Goal: Obtain resource: Download file/media

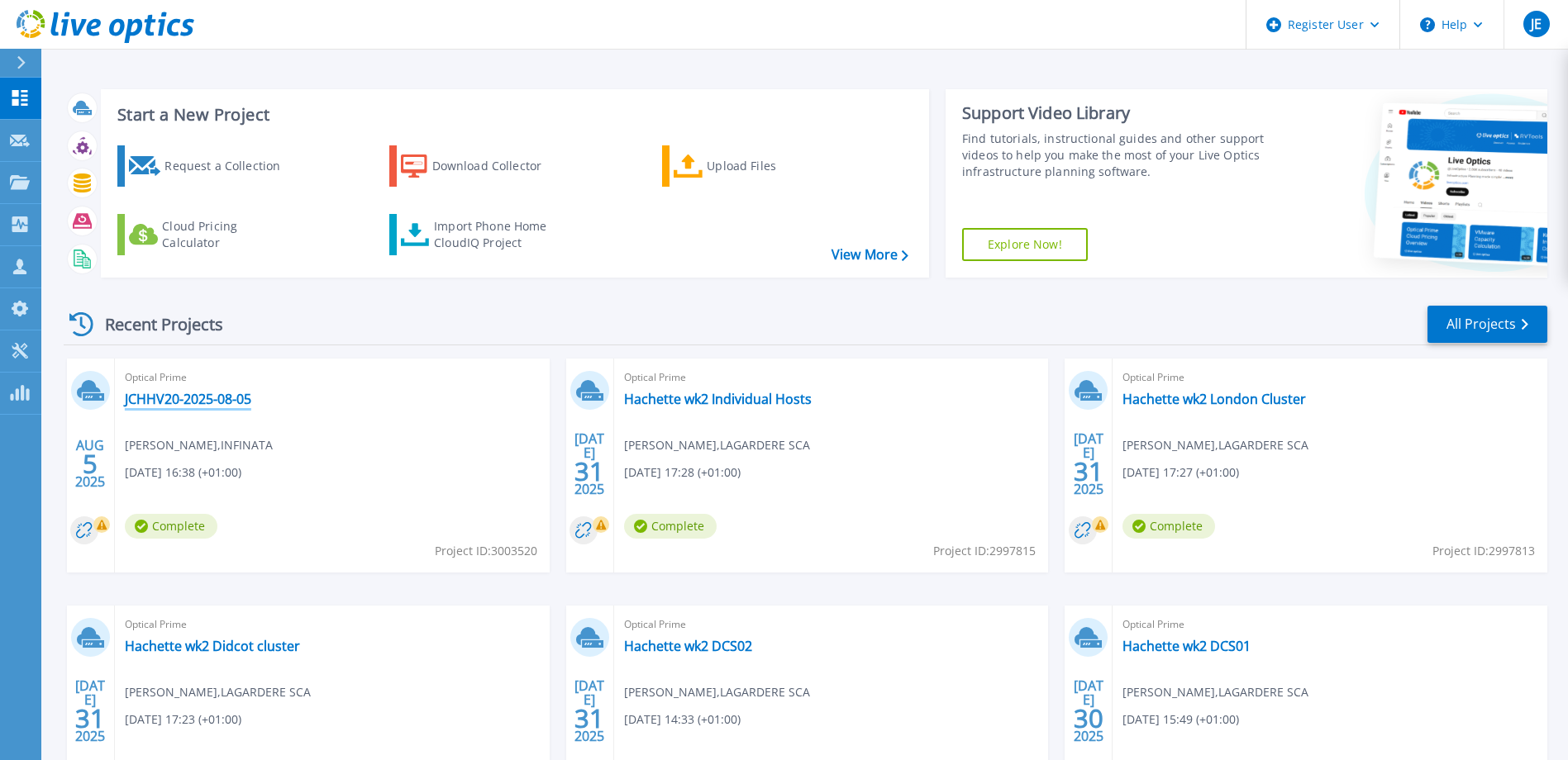
click at [185, 399] on link "JCHHV20-2025-08-05" at bounding box center [188, 398] width 127 height 16
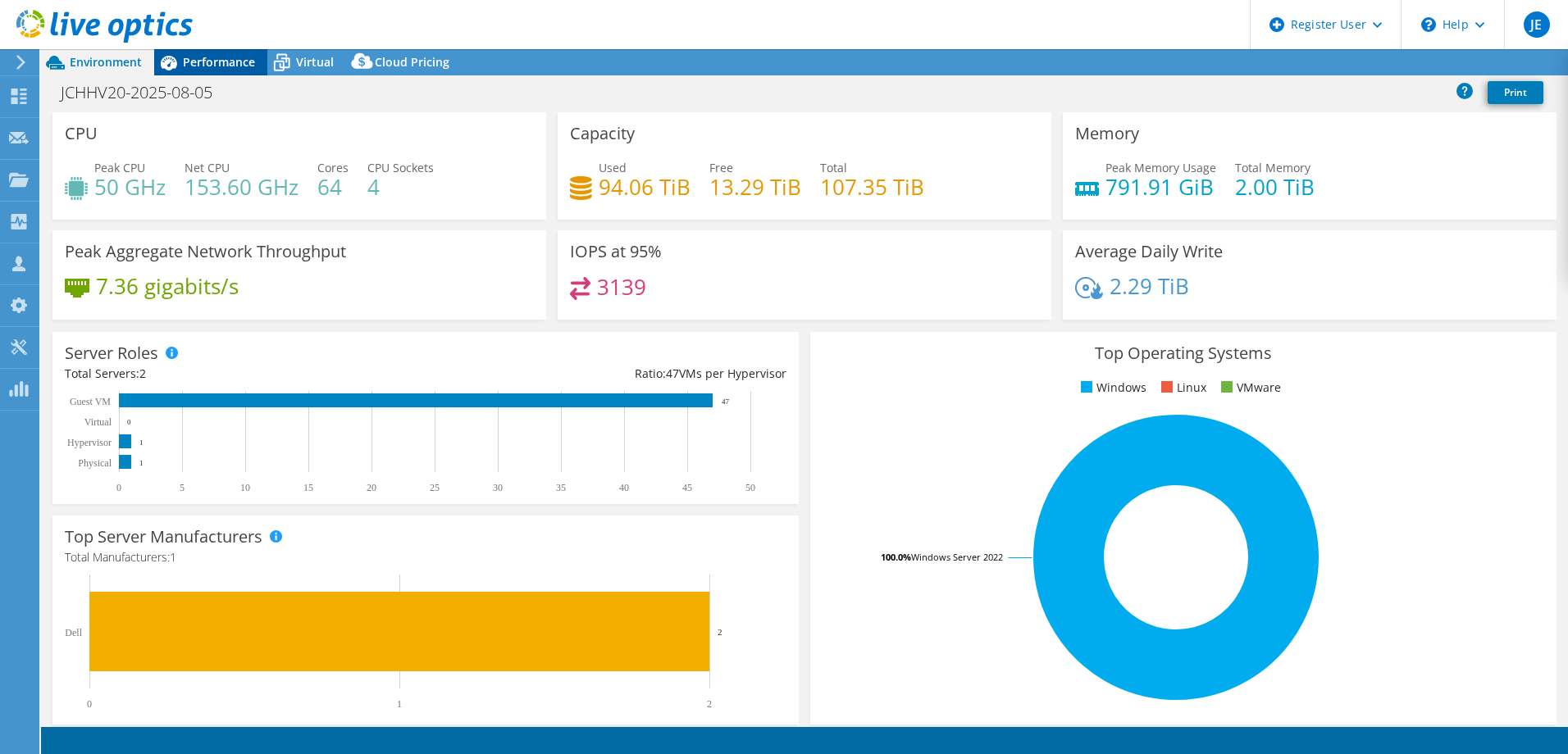
click at [217, 67] on span "Performance" at bounding box center [219, 61] width 72 height 15
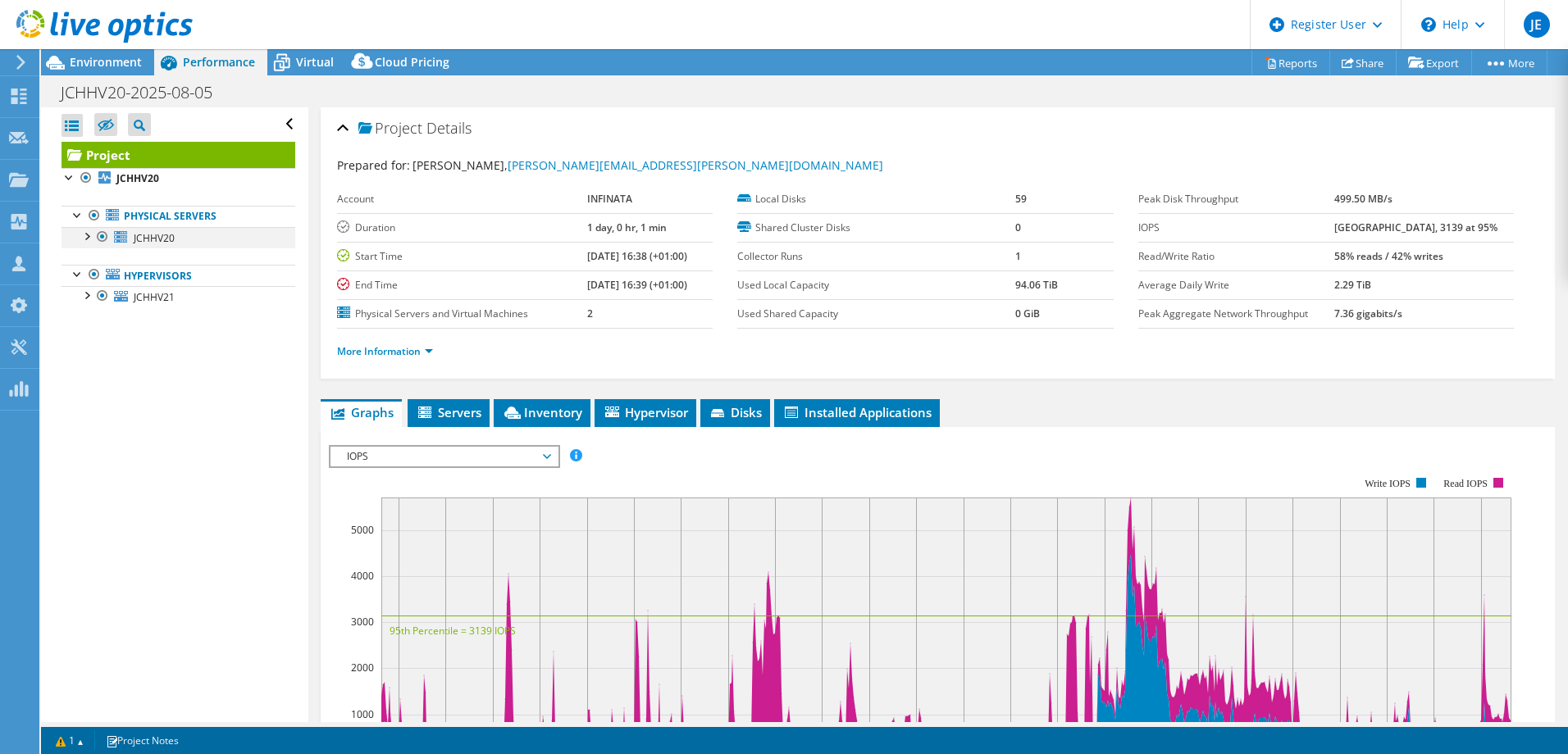
click at [87, 236] on div at bounding box center [85, 235] width 16 height 16
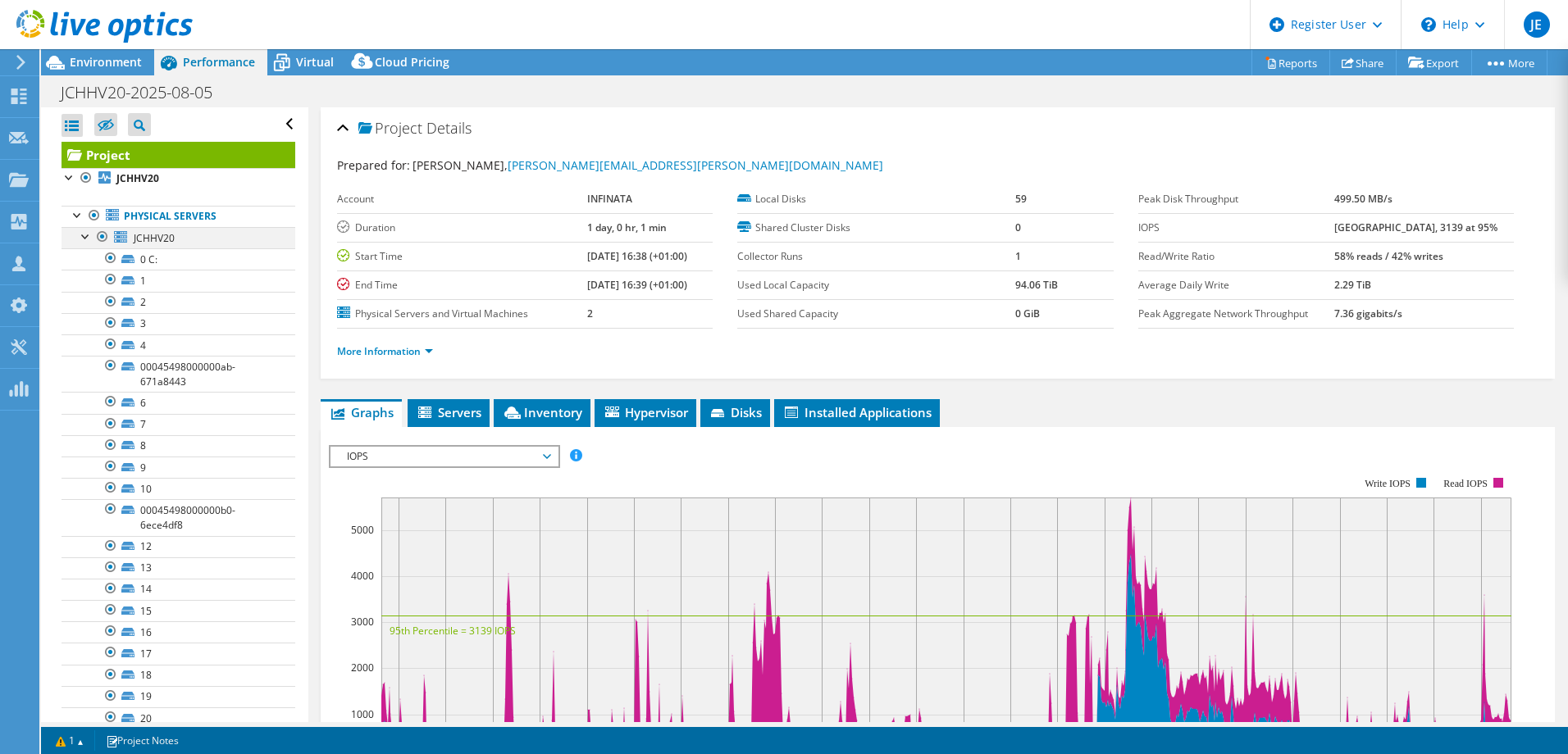
click at [84, 237] on div at bounding box center [85, 235] width 16 height 16
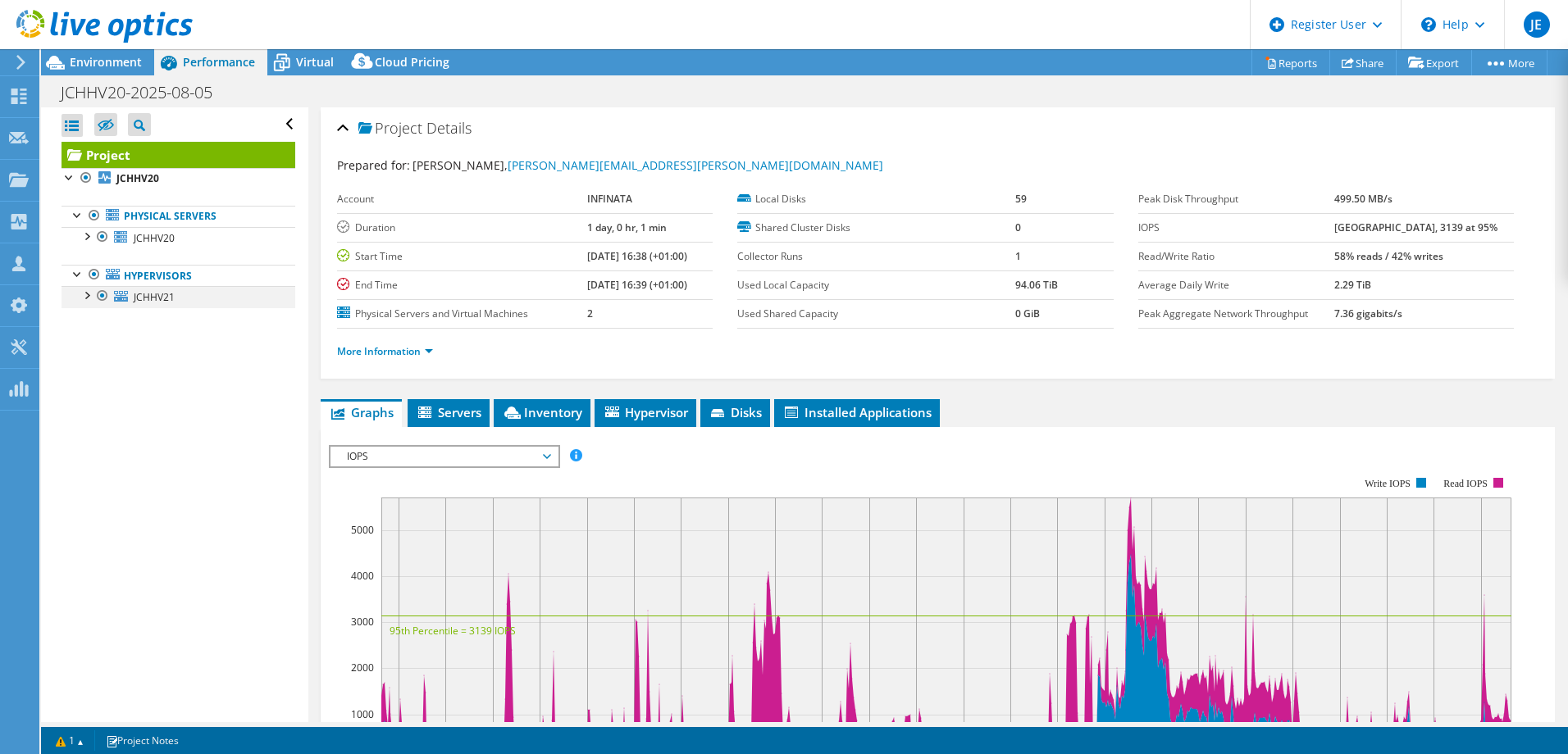
click at [87, 295] on div at bounding box center [85, 294] width 16 height 16
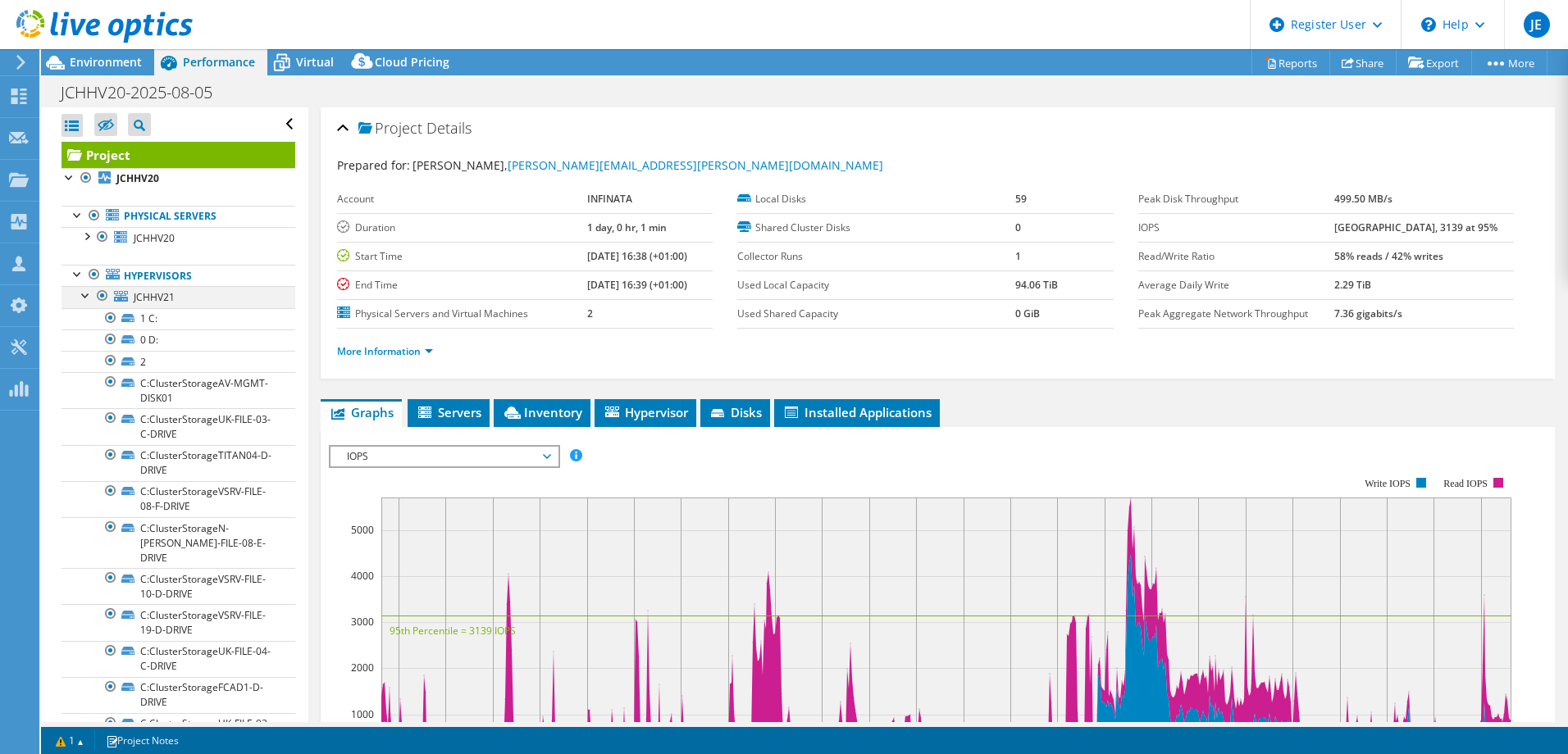
click at [87, 295] on div at bounding box center [85, 294] width 16 height 16
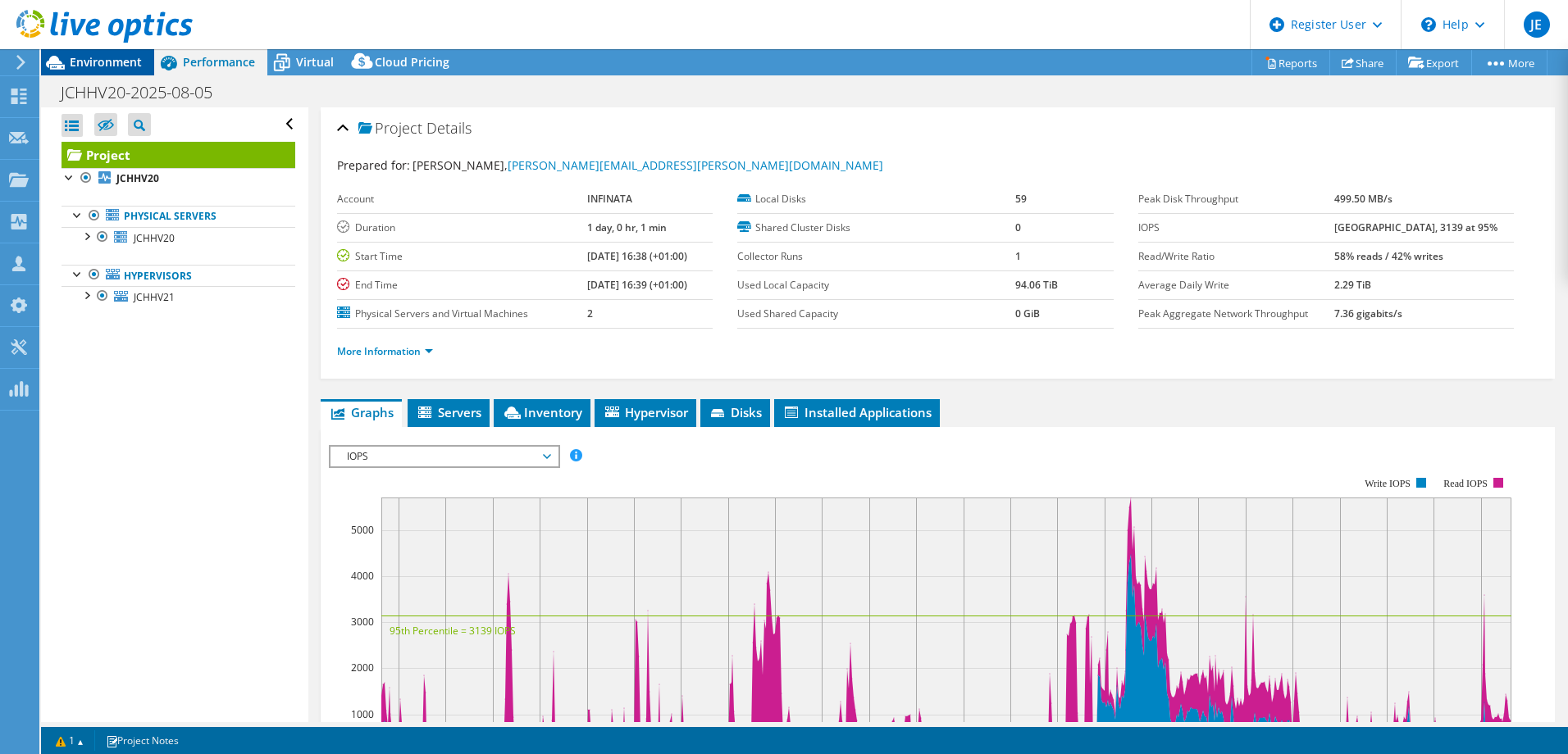
click at [109, 60] on span "Environment" at bounding box center [105, 61] width 72 height 15
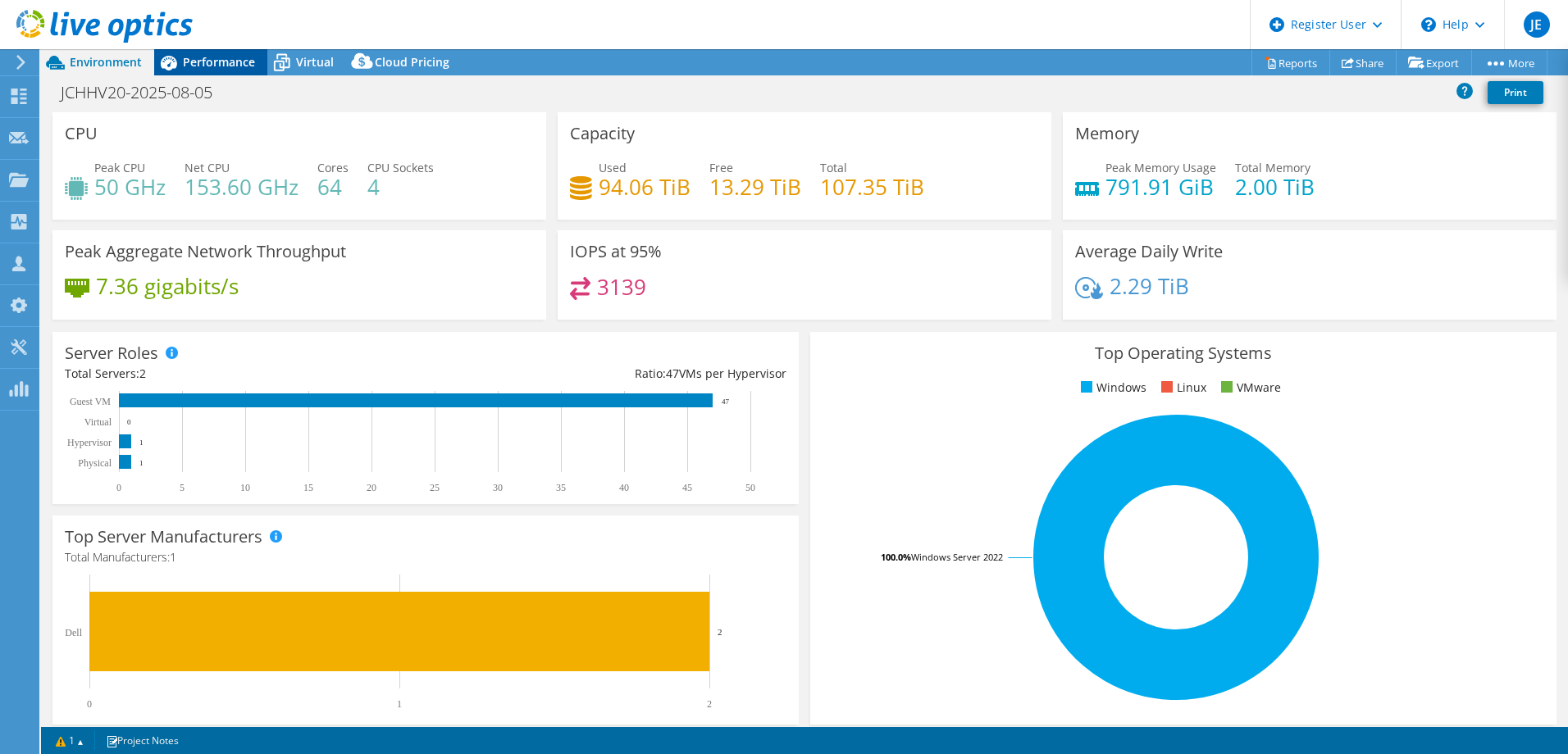
click at [209, 59] on span "Performance" at bounding box center [219, 61] width 72 height 15
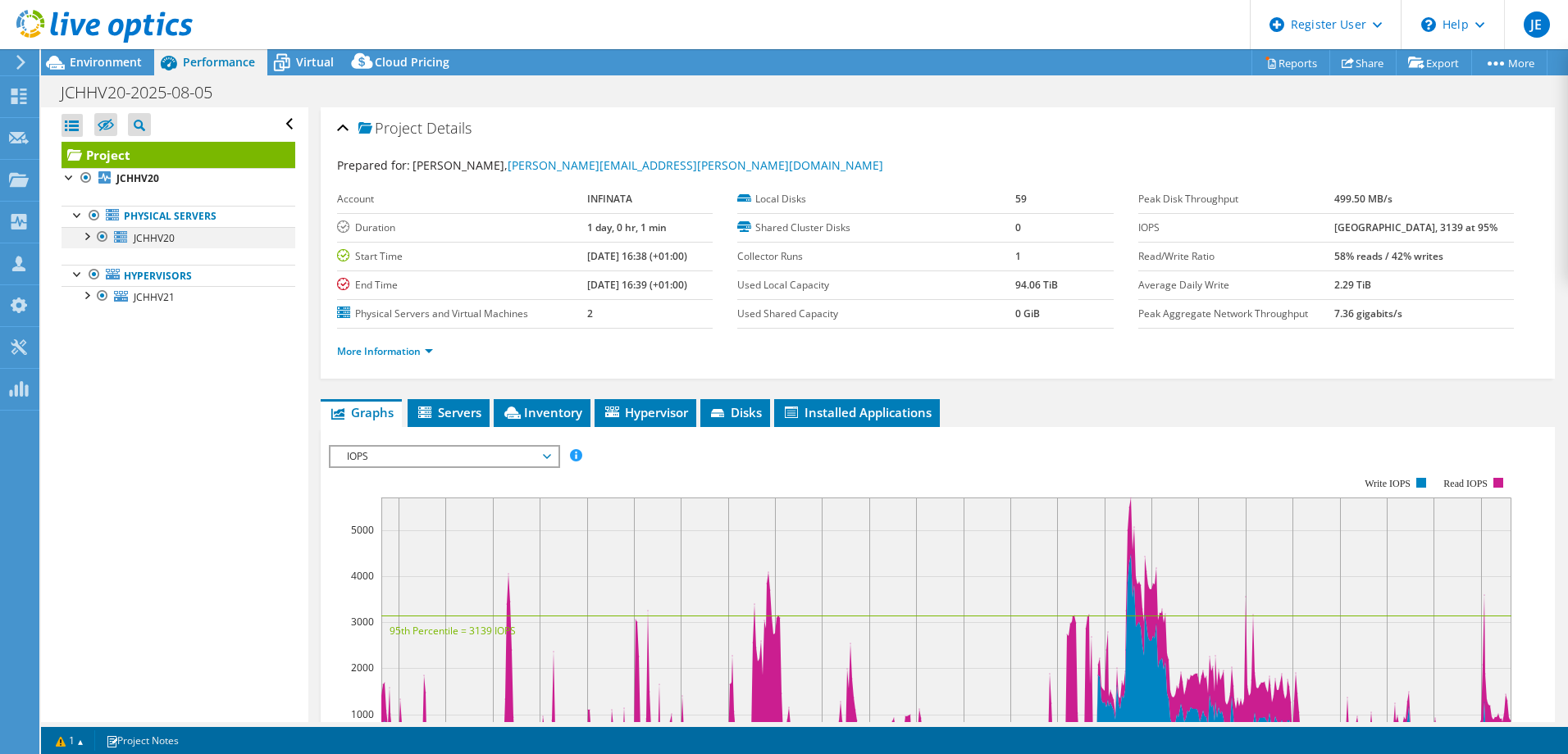
click at [89, 235] on div at bounding box center [85, 235] width 16 height 16
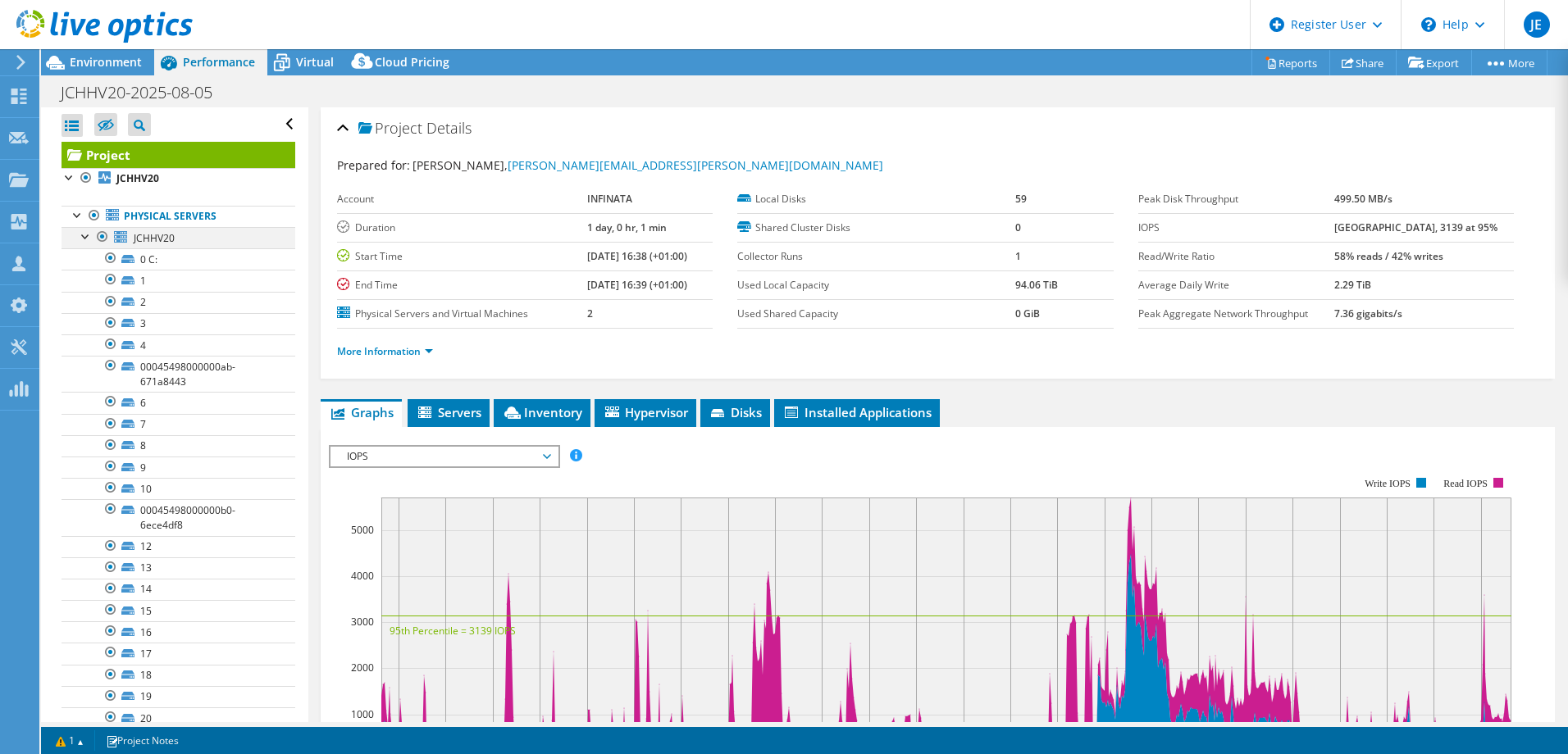
click at [87, 237] on div at bounding box center [85, 235] width 16 height 16
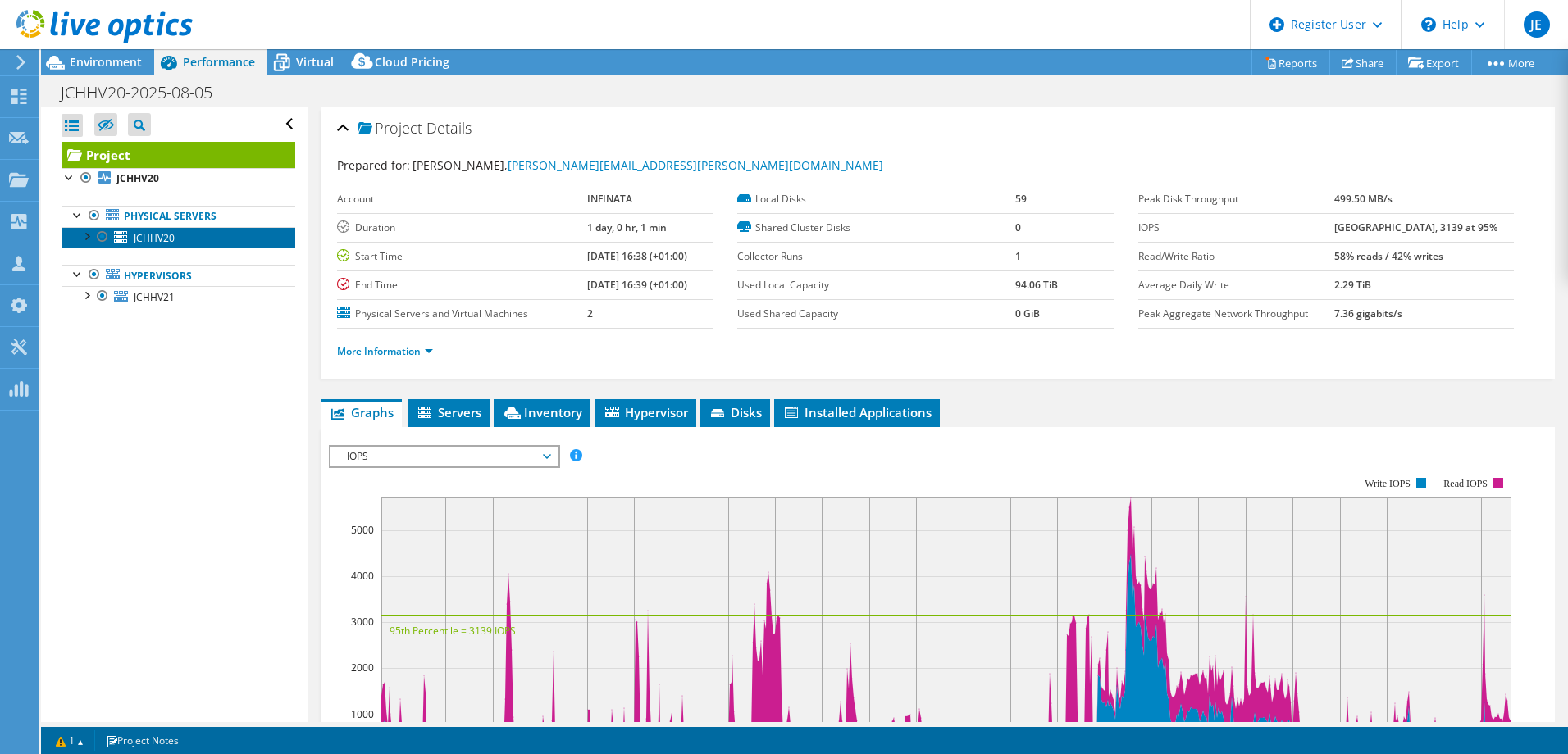
click at [157, 236] on span "JCHHV20" at bounding box center [153, 238] width 41 height 14
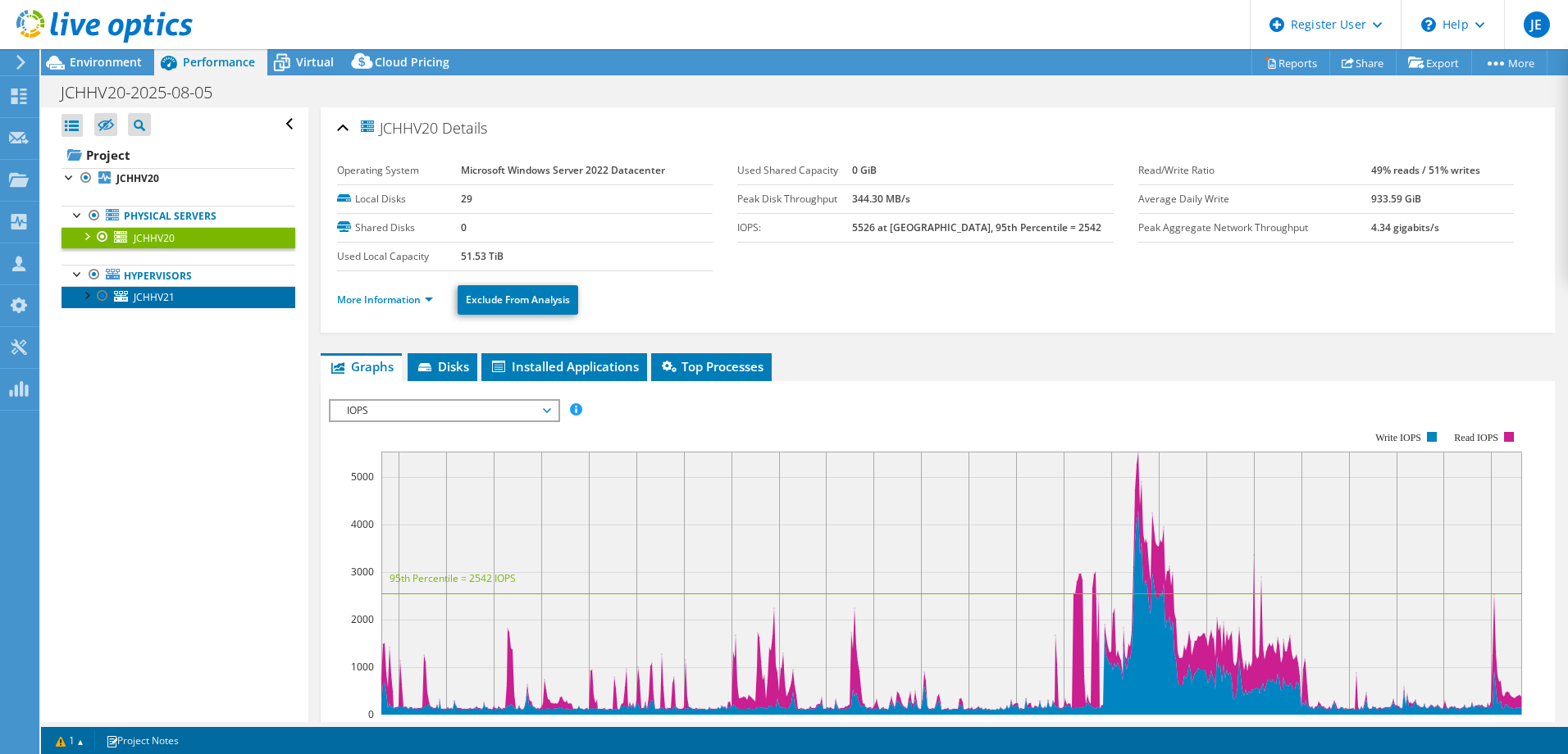
click at [151, 295] on span "JCHHV21" at bounding box center [153, 297] width 41 height 14
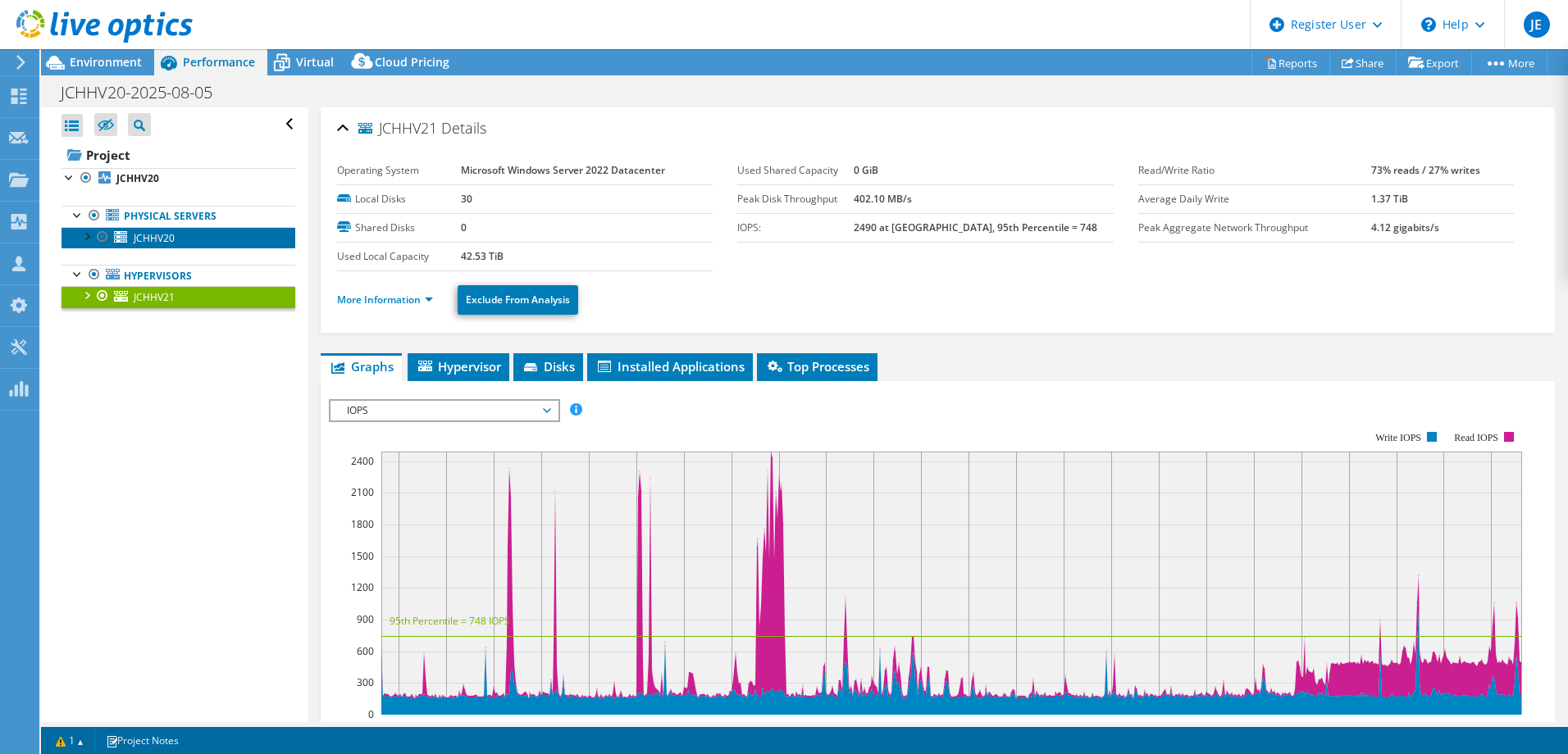
click at [162, 241] on span "JCHHV20" at bounding box center [153, 238] width 41 height 14
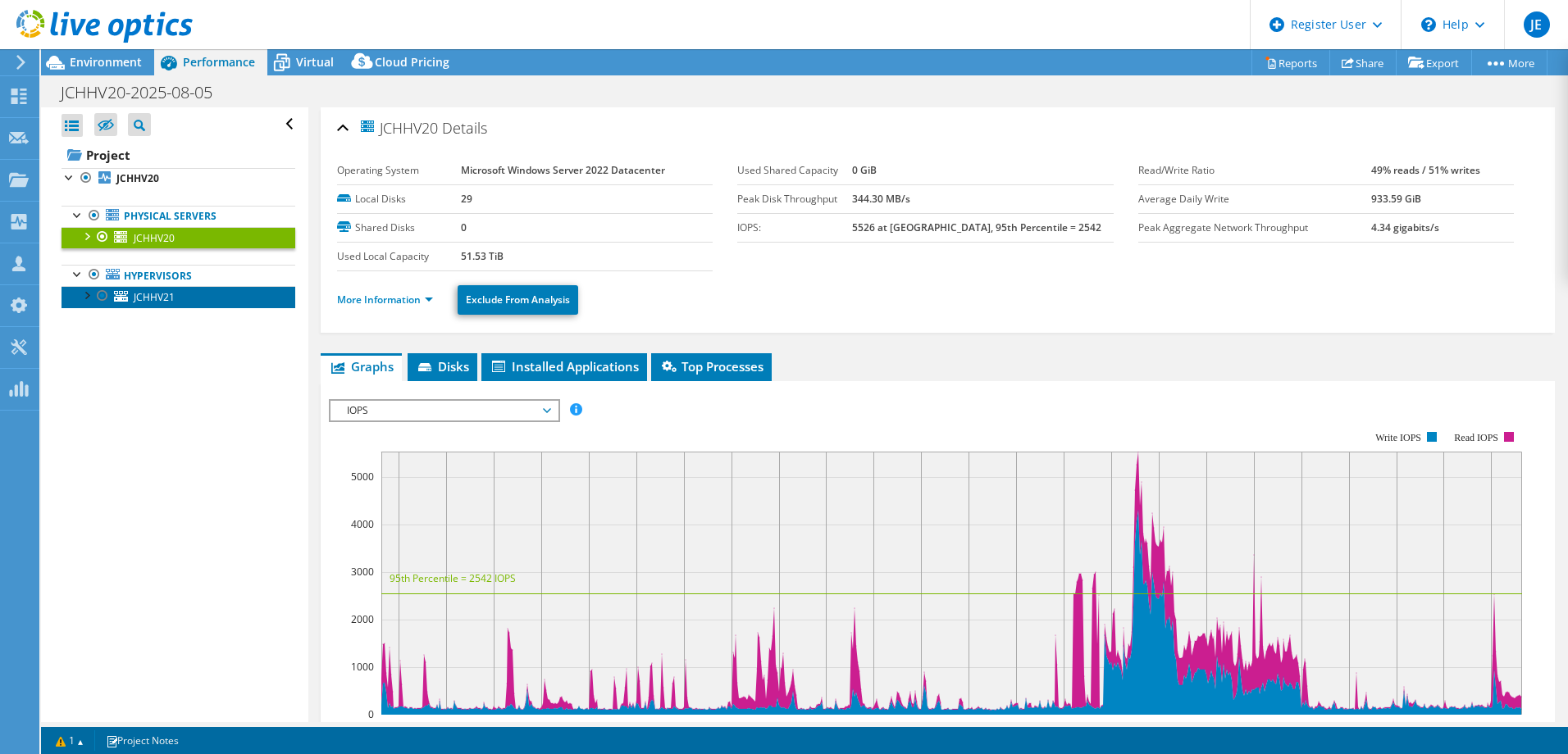
click at [160, 302] on span "JCHHV21" at bounding box center [153, 297] width 41 height 14
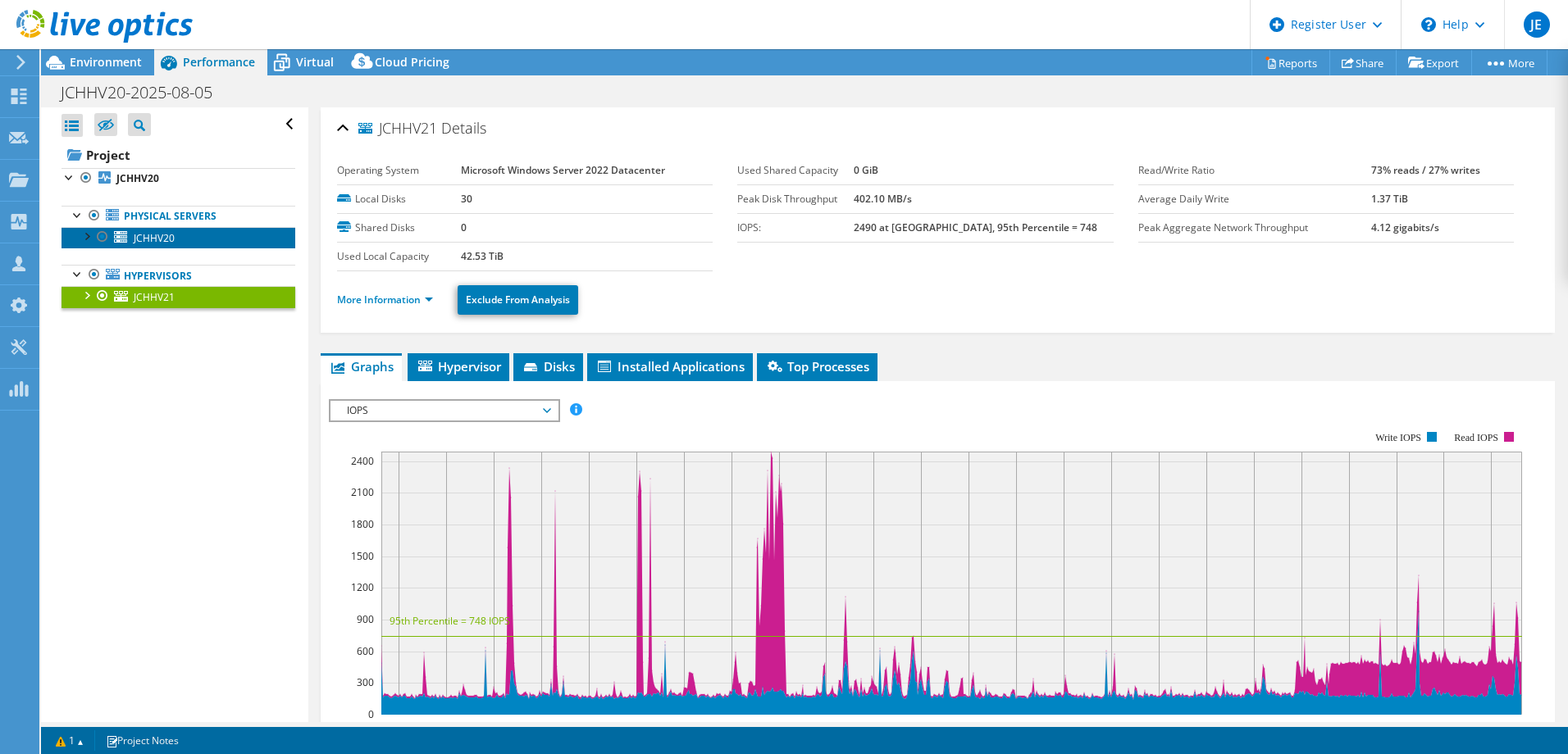
click at [165, 237] on span "JCHHV20" at bounding box center [153, 238] width 41 height 14
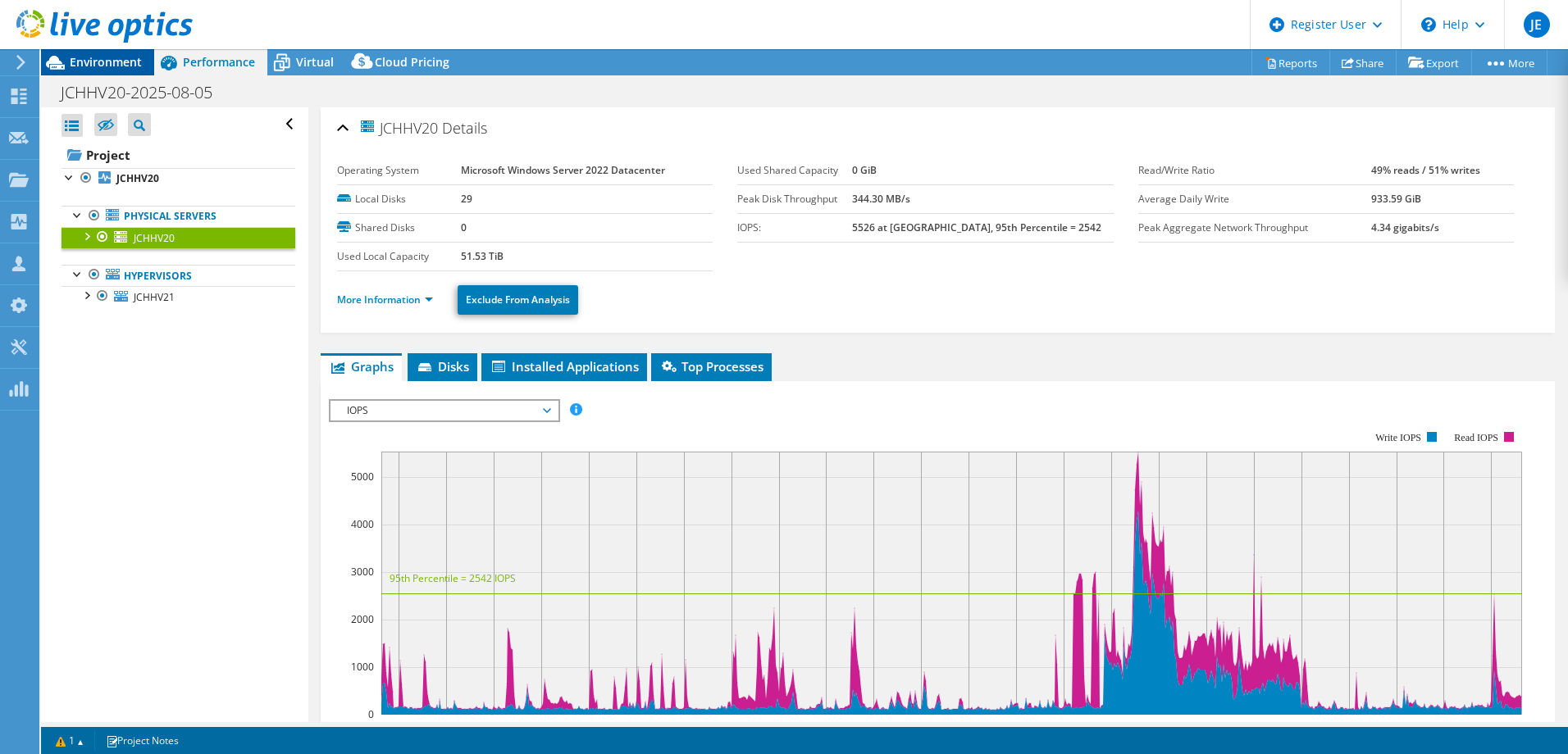
click at [94, 60] on span "Environment" at bounding box center [105, 61] width 72 height 15
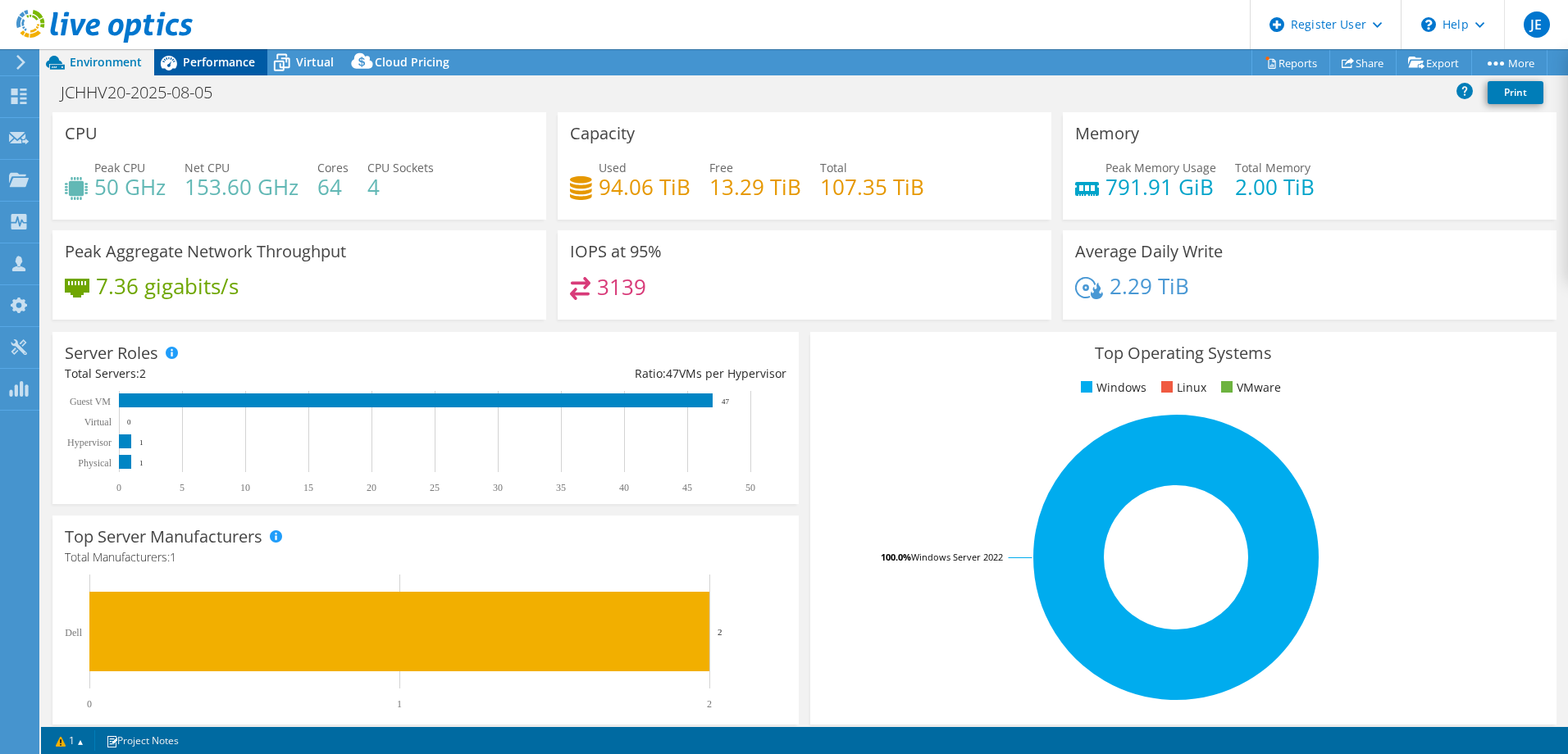
click at [210, 58] on span "Performance" at bounding box center [219, 61] width 72 height 15
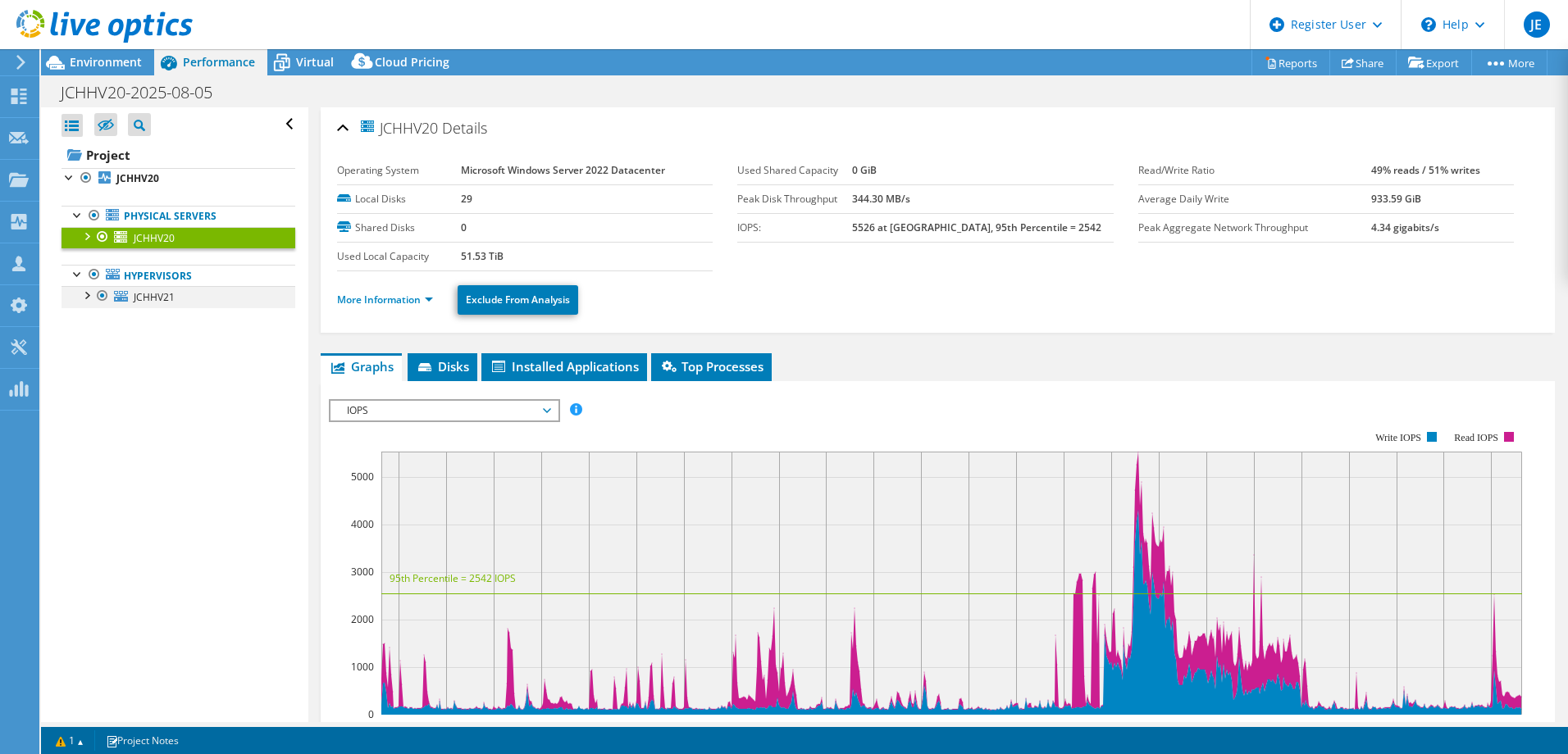
click at [86, 296] on div at bounding box center [85, 294] width 16 height 16
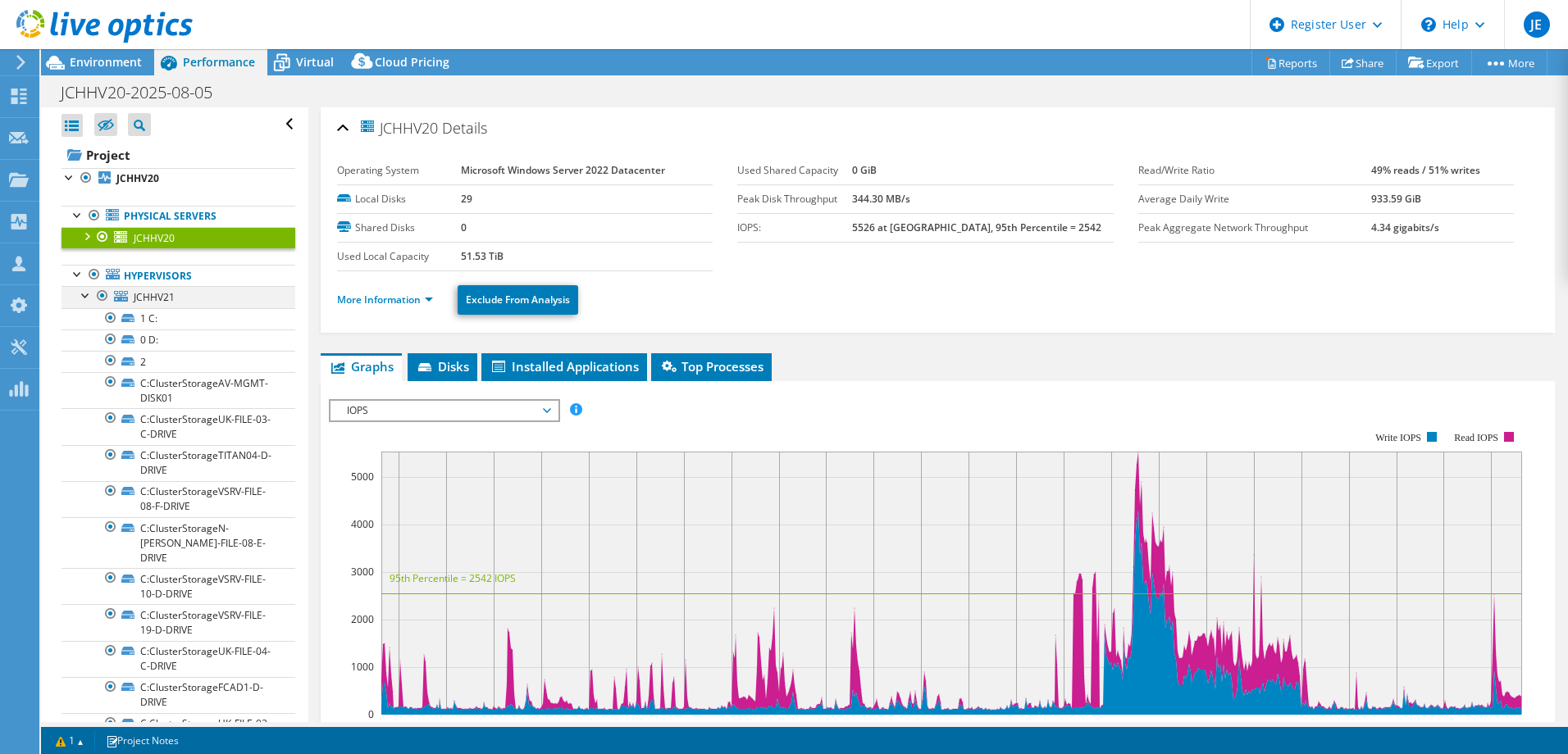
click at [82, 296] on div at bounding box center [85, 294] width 16 height 16
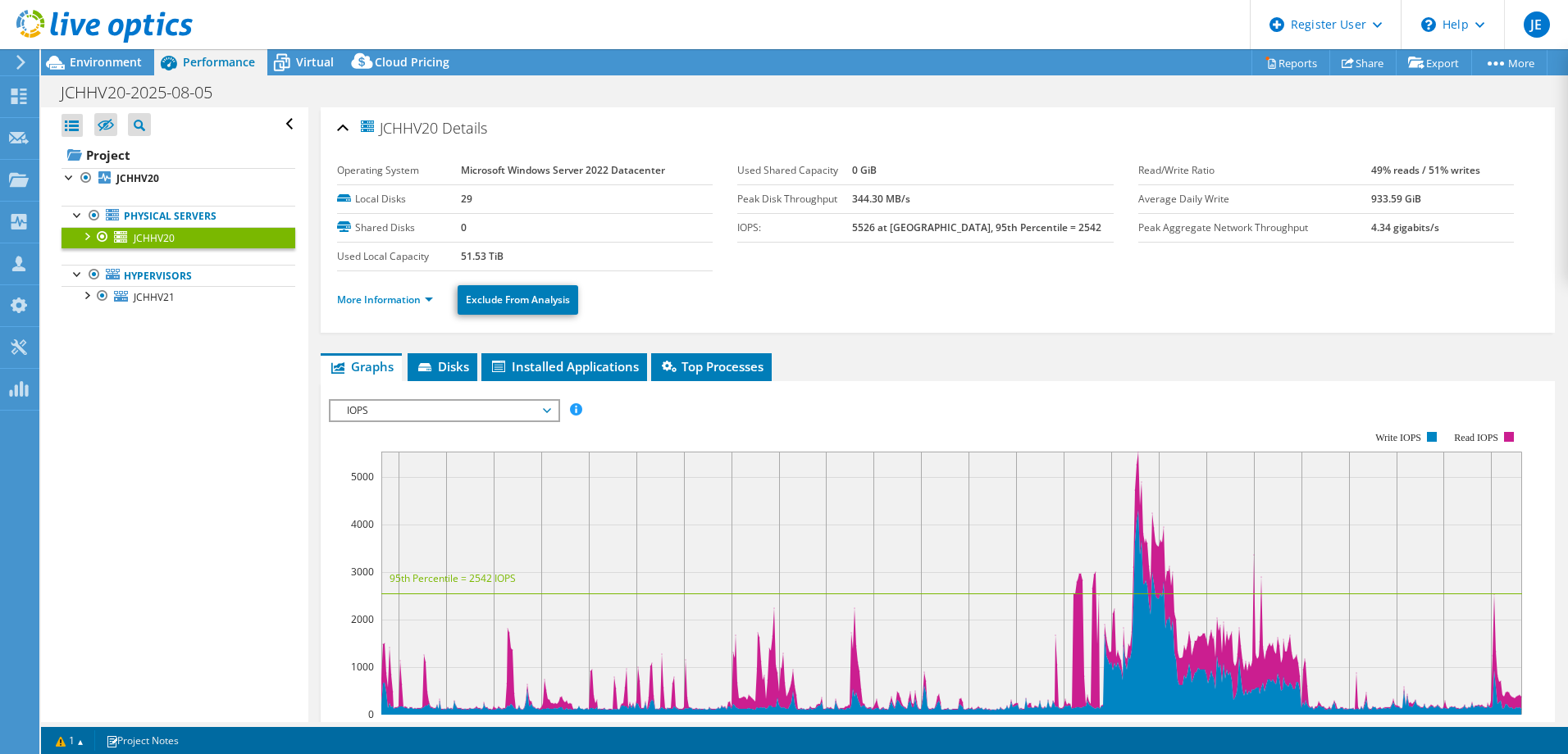
click at [86, 236] on div at bounding box center [85, 235] width 16 height 16
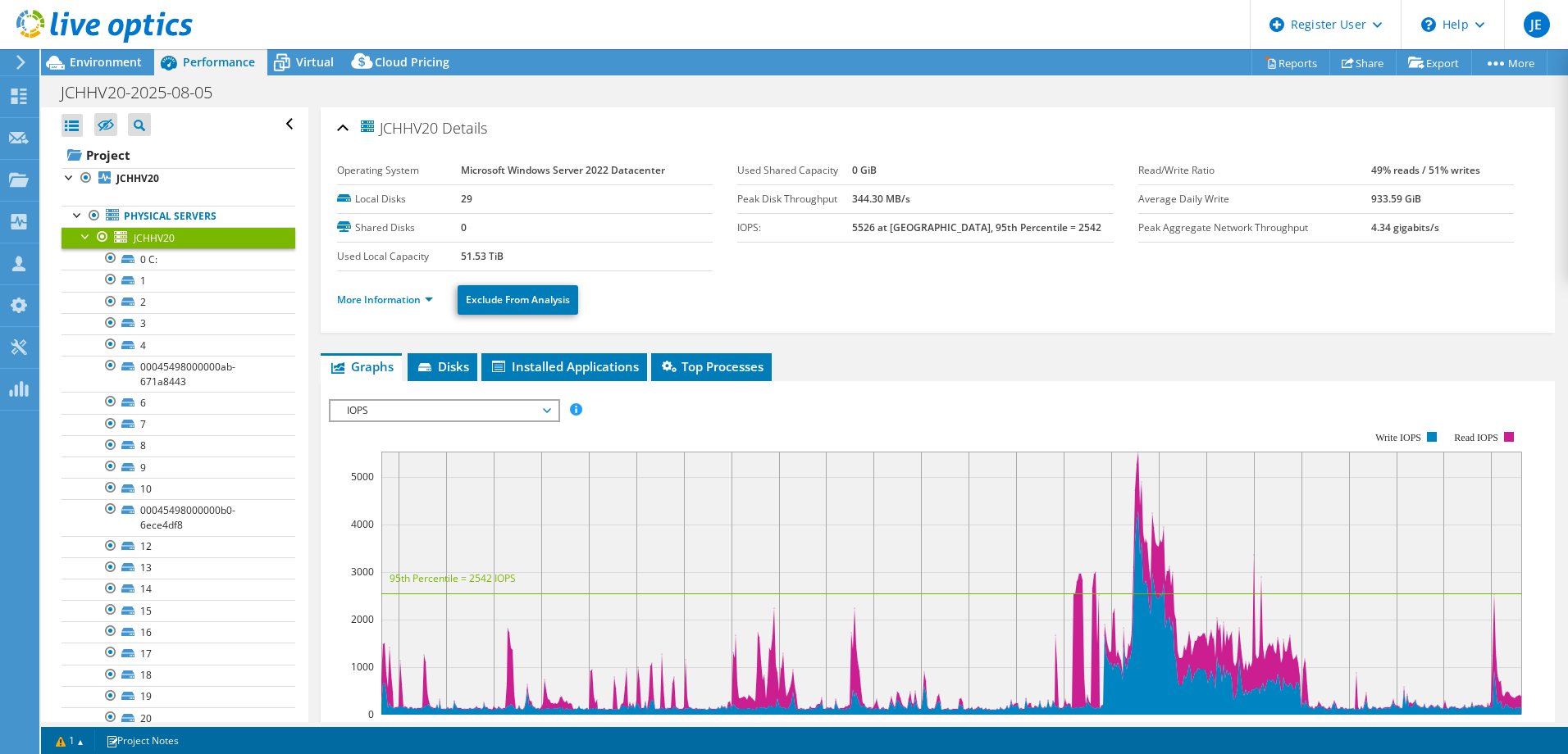
click at [84, 236] on div at bounding box center [85, 235] width 16 height 16
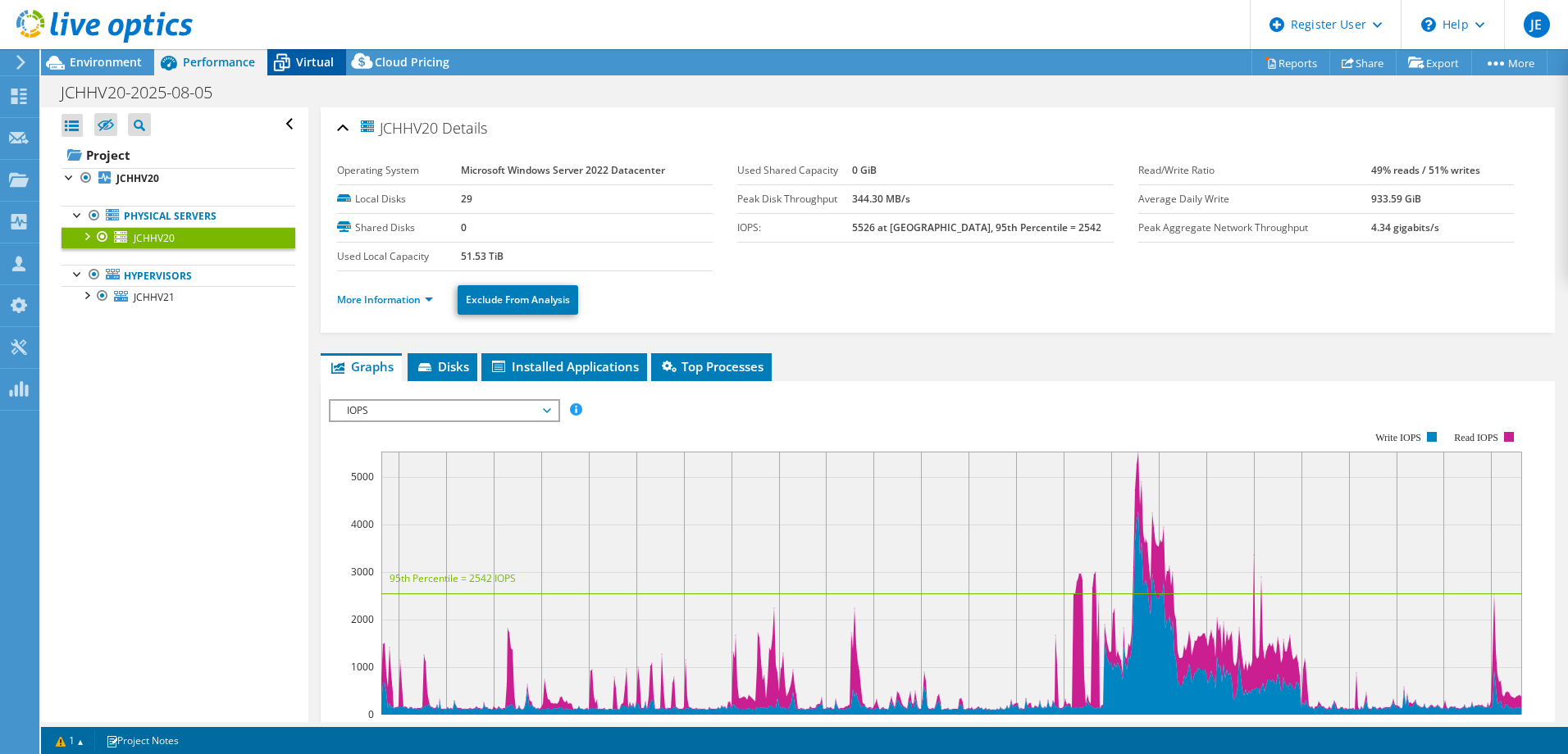
click at [308, 70] on div "Virtual" at bounding box center [307, 61] width 79 height 26
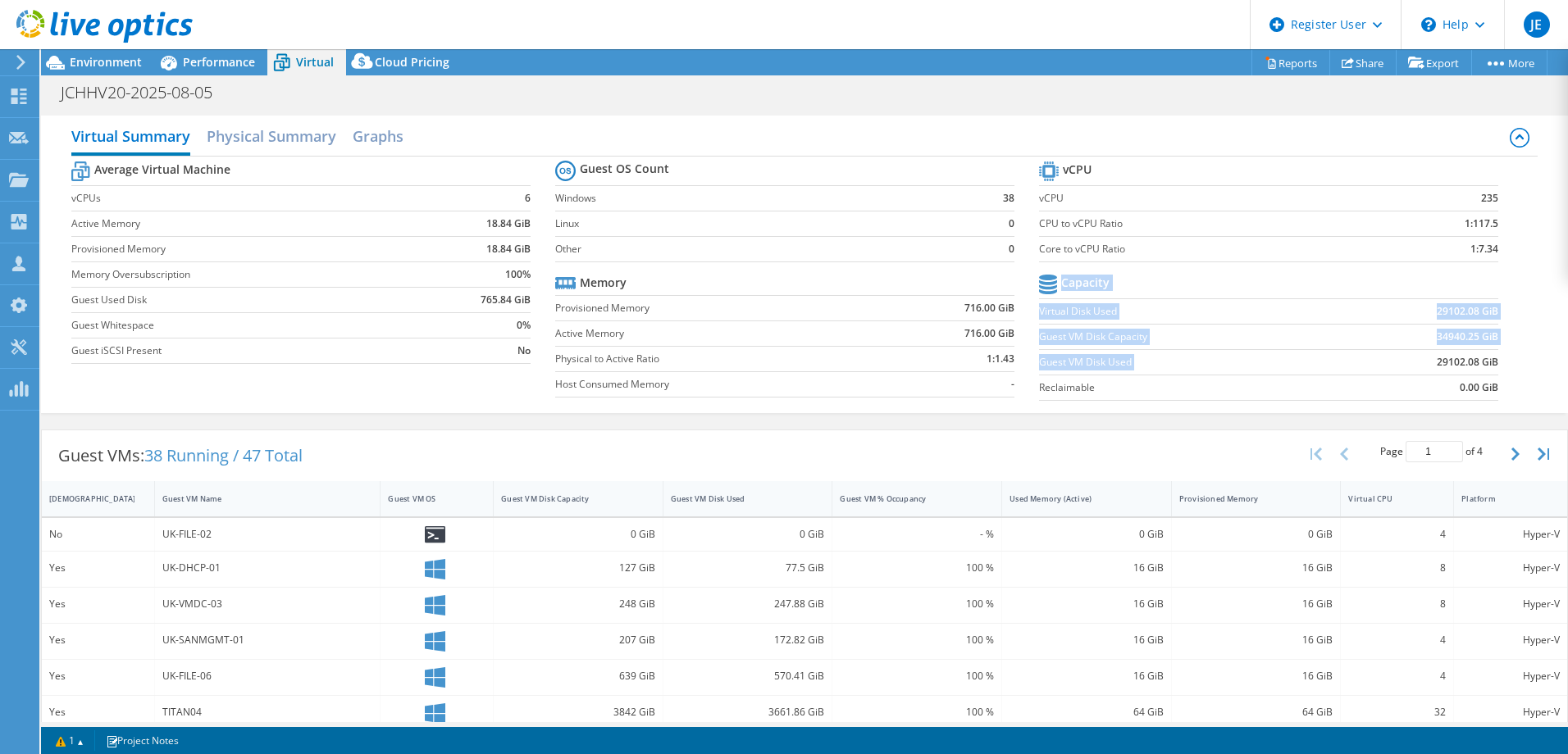
drag, startPoint x: 1427, startPoint y: 359, endPoint x: 1490, endPoint y: 357, distance: 63.0
click at [1490, 357] on section "vCPU vCPU 235 CPU to vCPU Ratio 1:117.5 Core to vCPU Ratio 1:7.34 Capacity Virt…" at bounding box center [1280, 283] width 483 height 251
click at [1504, 358] on section "vCPU vCPU 235 CPU to vCPU Ratio 1:117.5 Core to vCPU Ratio 1:7.34 Capacity Virt…" at bounding box center [1280, 283] width 483 height 251
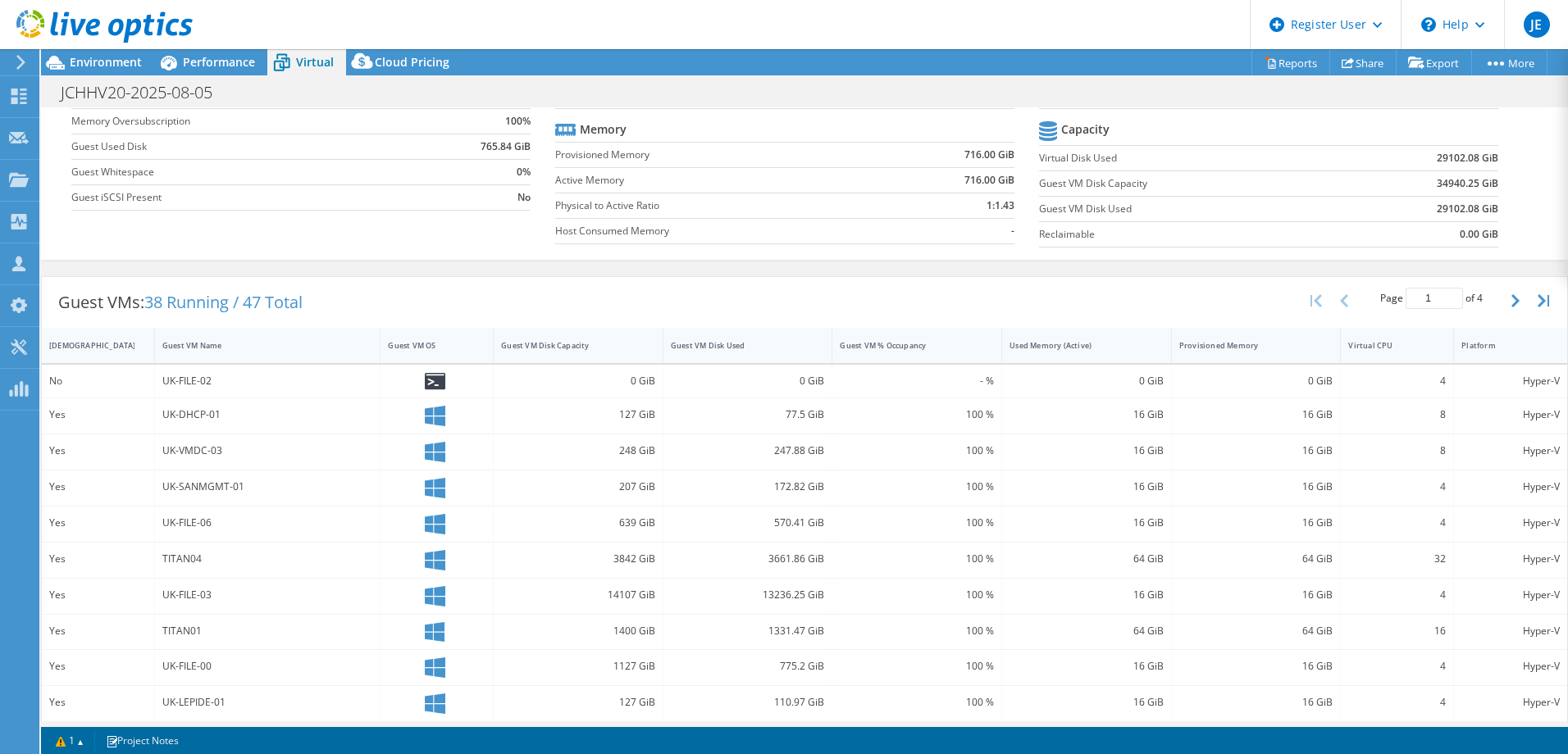
scroll to position [164, 0]
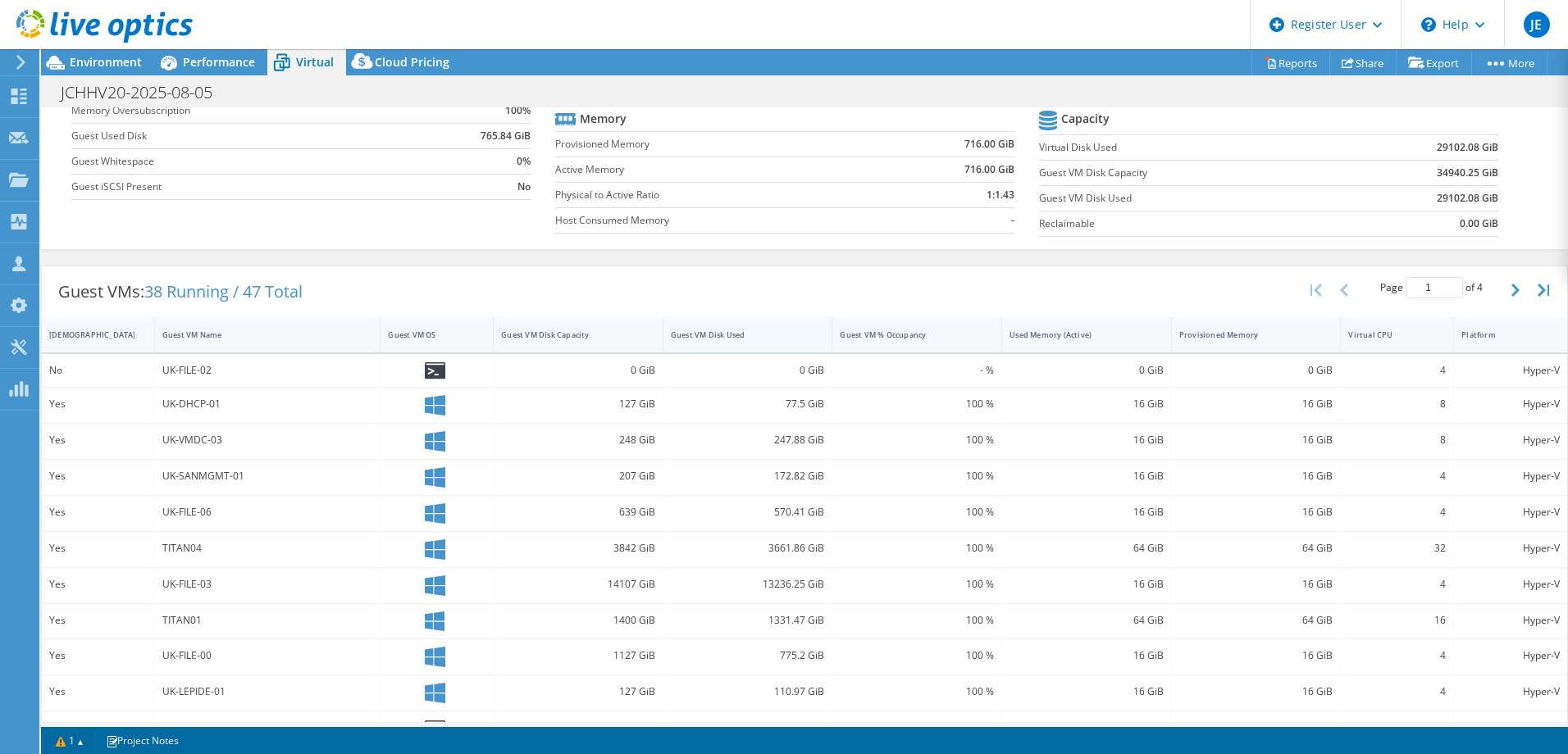
click at [754, 339] on div "Guest VM Disk Used" at bounding box center [737, 335] width 134 height 11
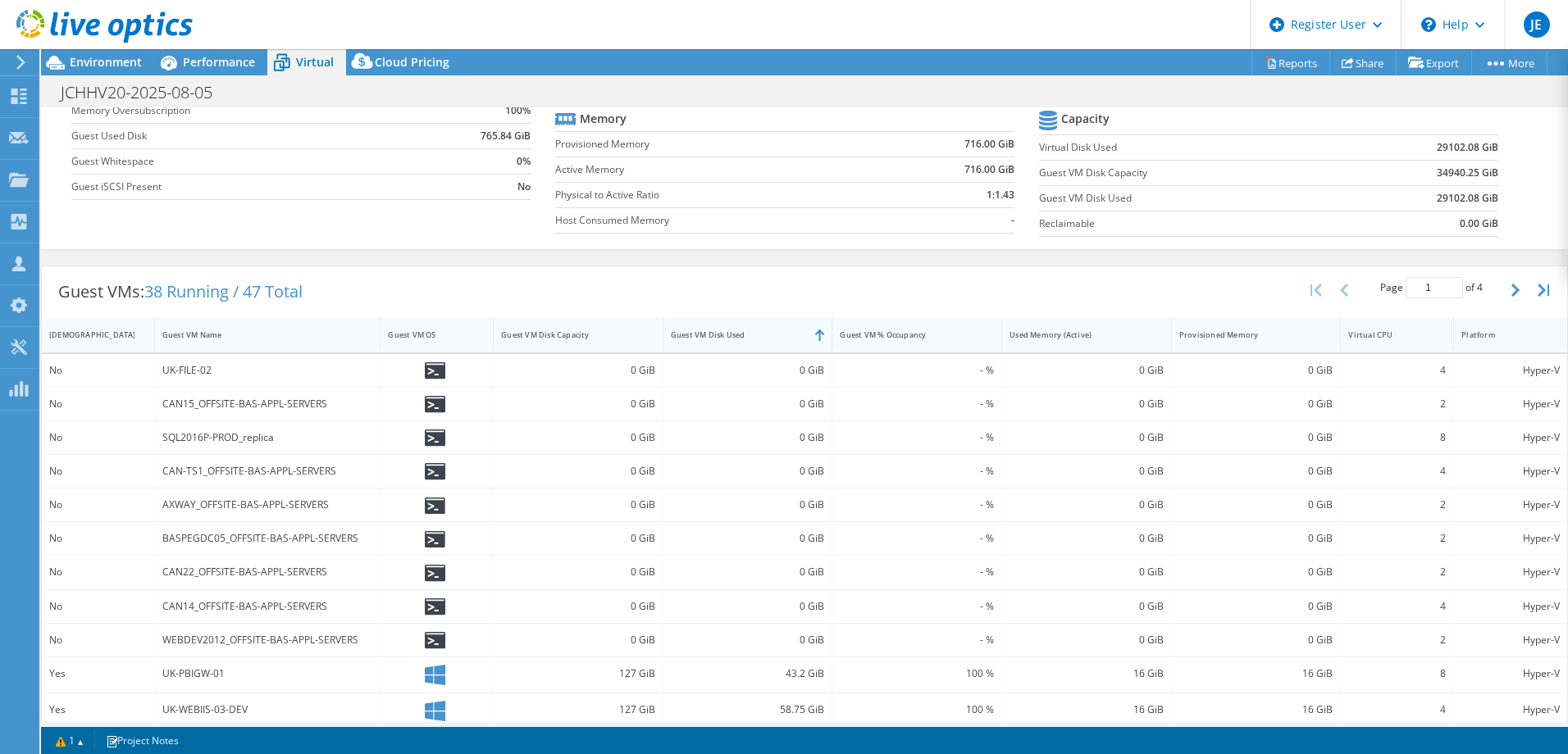
click at [725, 342] on div "Guest VM Disk Used" at bounding box center [738, 335] width 150 height 26
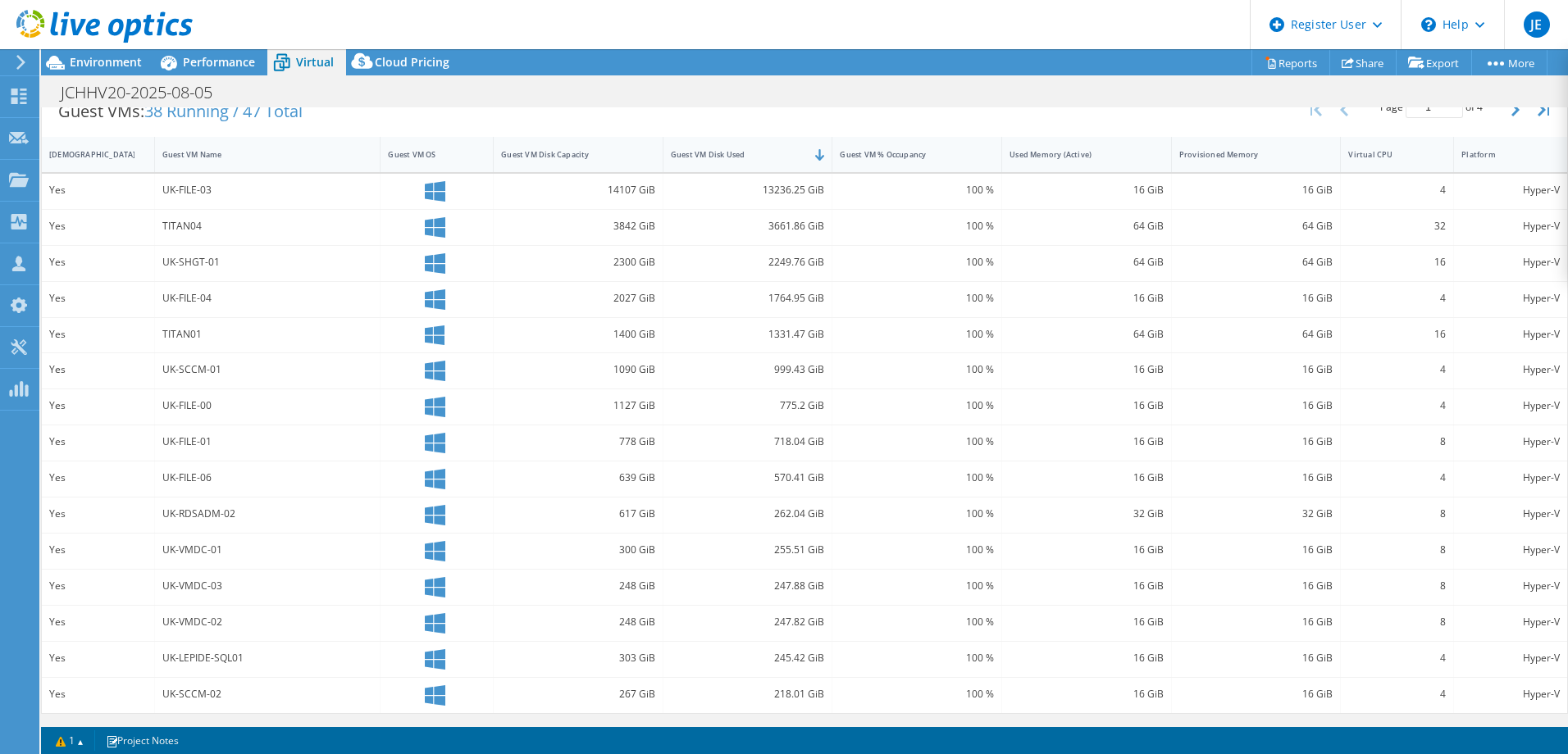
scroll to position [0, 0]
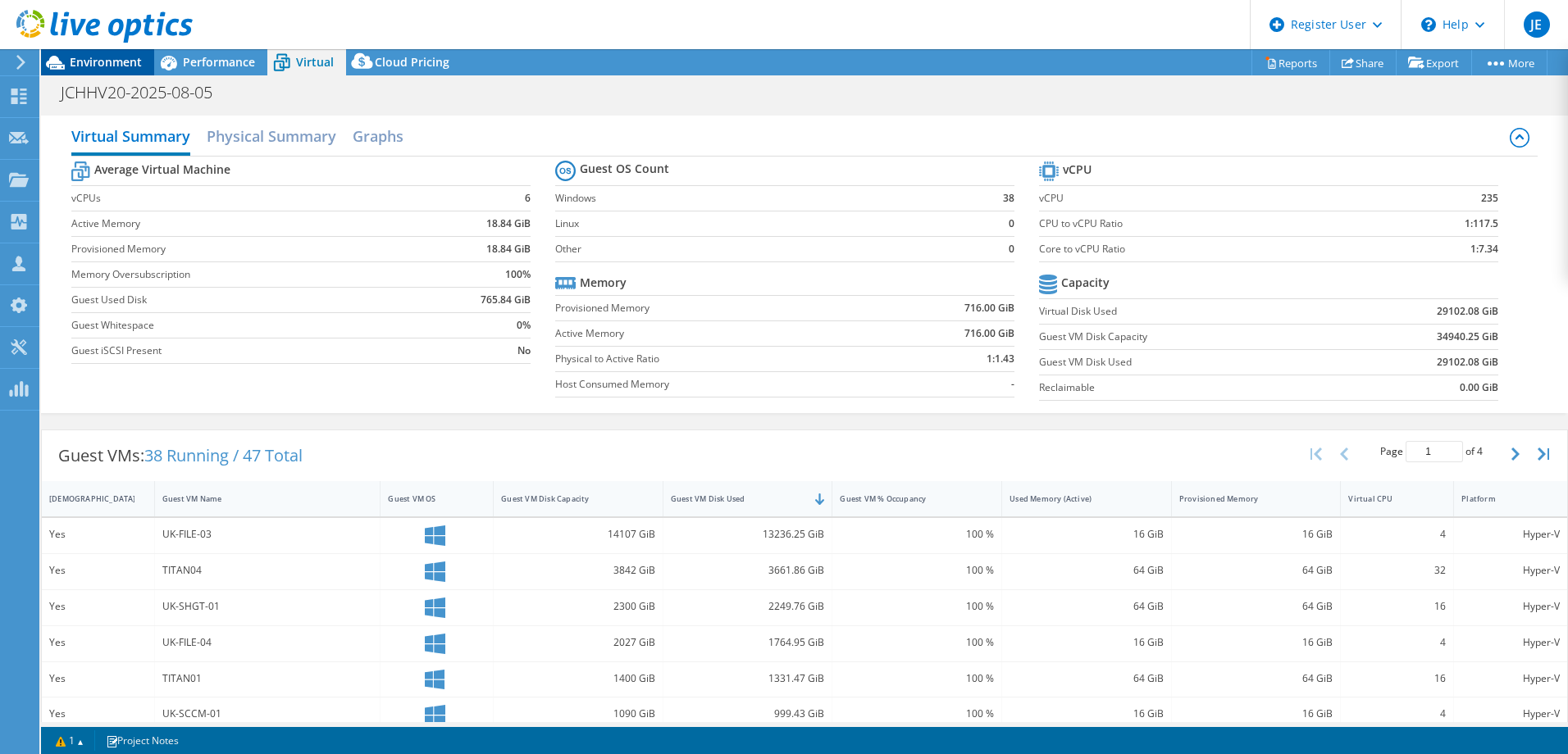
click at [98, 56] on span "Environment" at bounding box center [105, 61] width 72 height 15
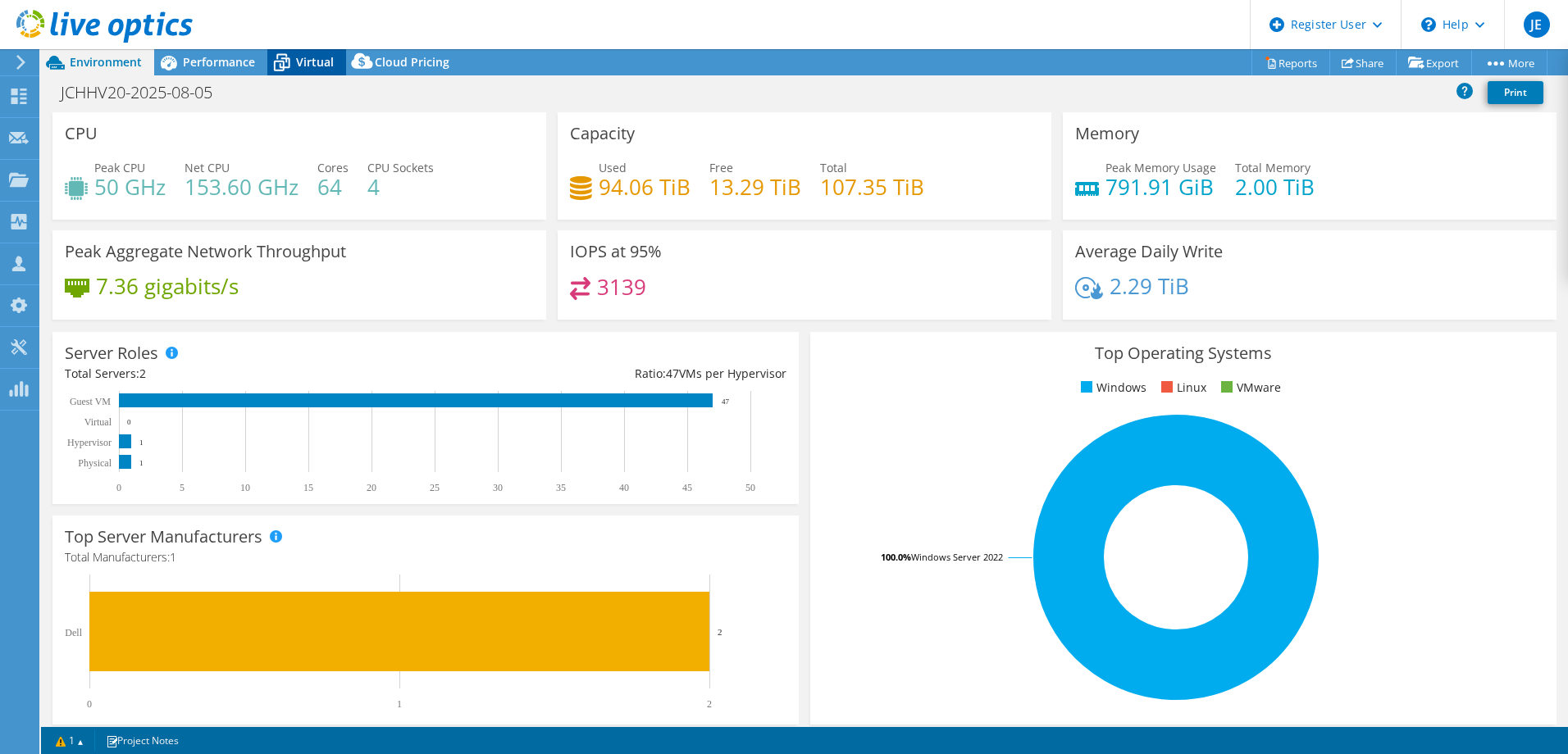
click at [318, 57] on span "Virtual" at bounding box center [315, 61] width 37 height 15
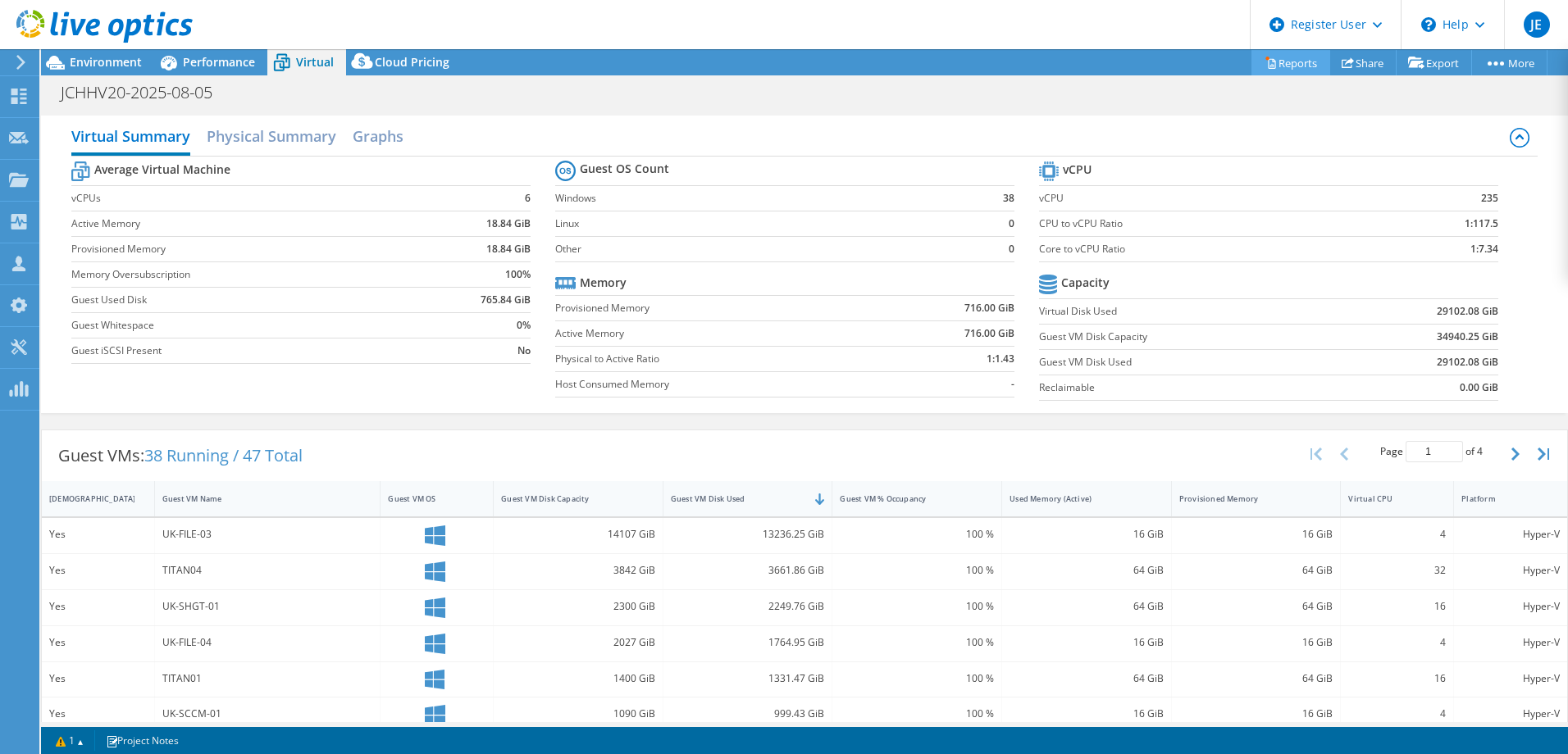
click at [1297, 65] on link "Reports" at bounding box center [1291, 62] width 79 height 26
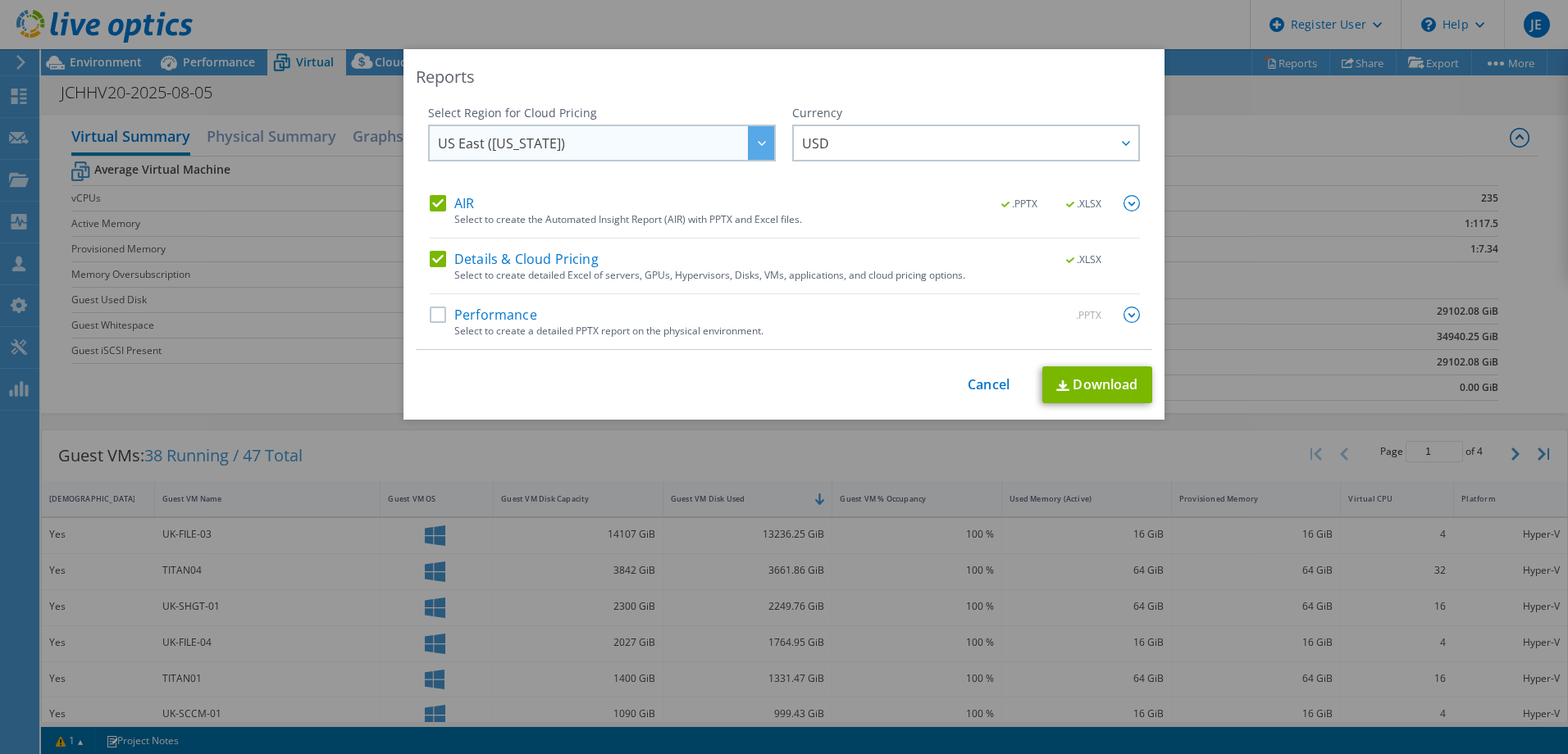
click at [527, 145] on span "US East ([US_STATE])" at bounding box center [502, 147] width 128 height 26
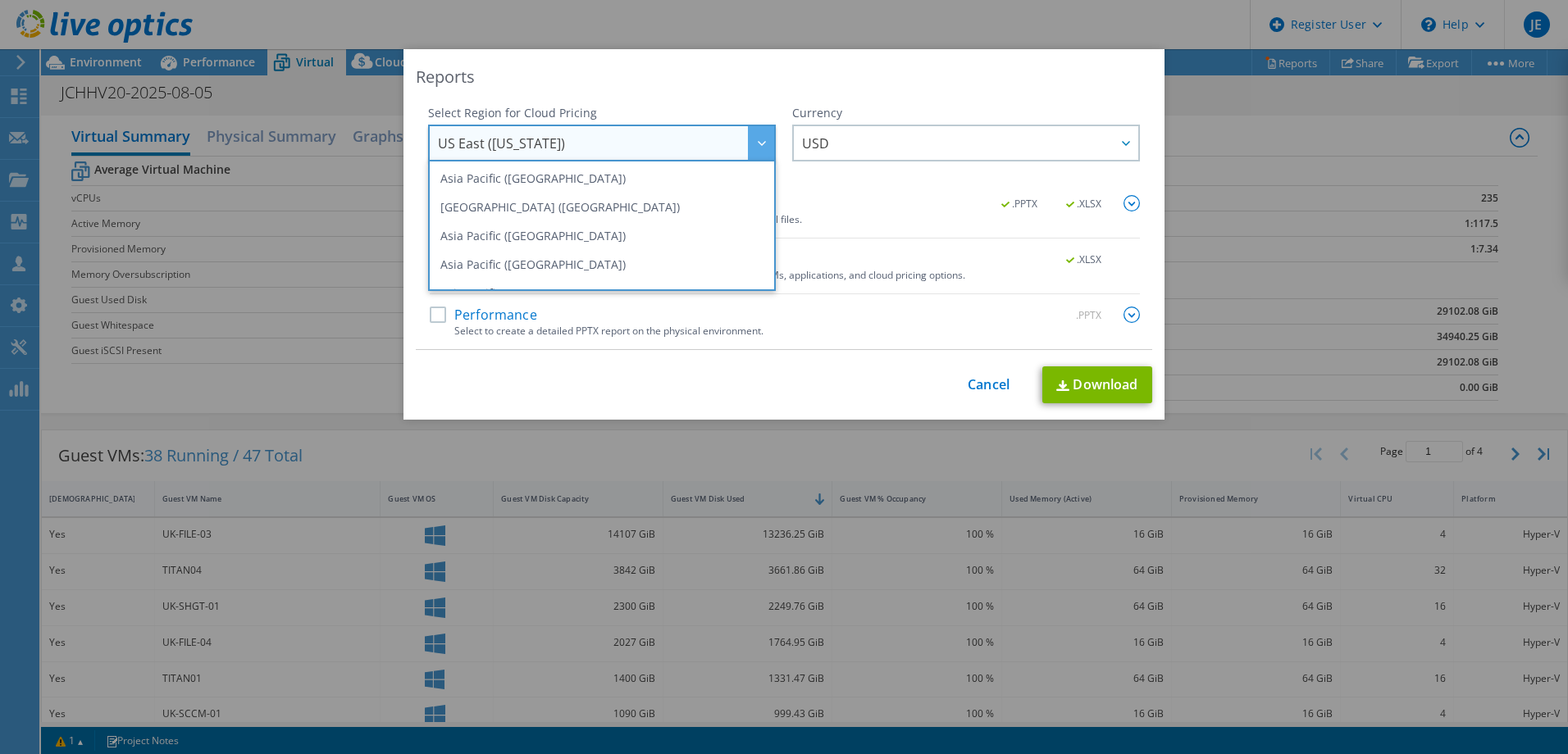
click at [483, 400] on div "This process may take a while, please wait... Cancel Download" at bounding box center [784, 385] width 737 height 36
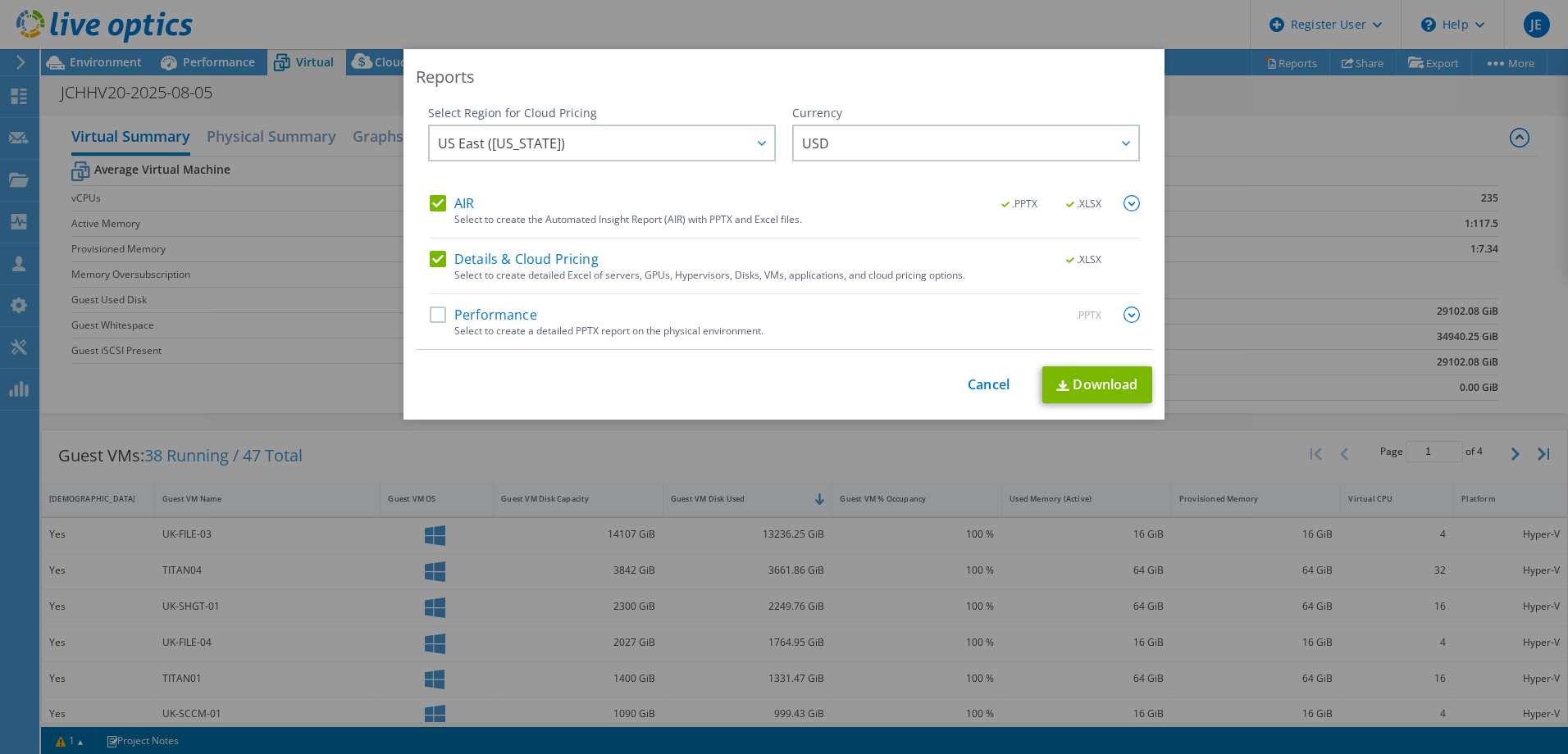
click at [430, 206] on label "AIR" at bounding box center [452, 202] width 44 height 16
click at [0, 0] on input "AIR" at bounding box center [0, 0] width 0 height 0
click at [758, 143] on icon at bounding box center [761, 143] width 9 height 5
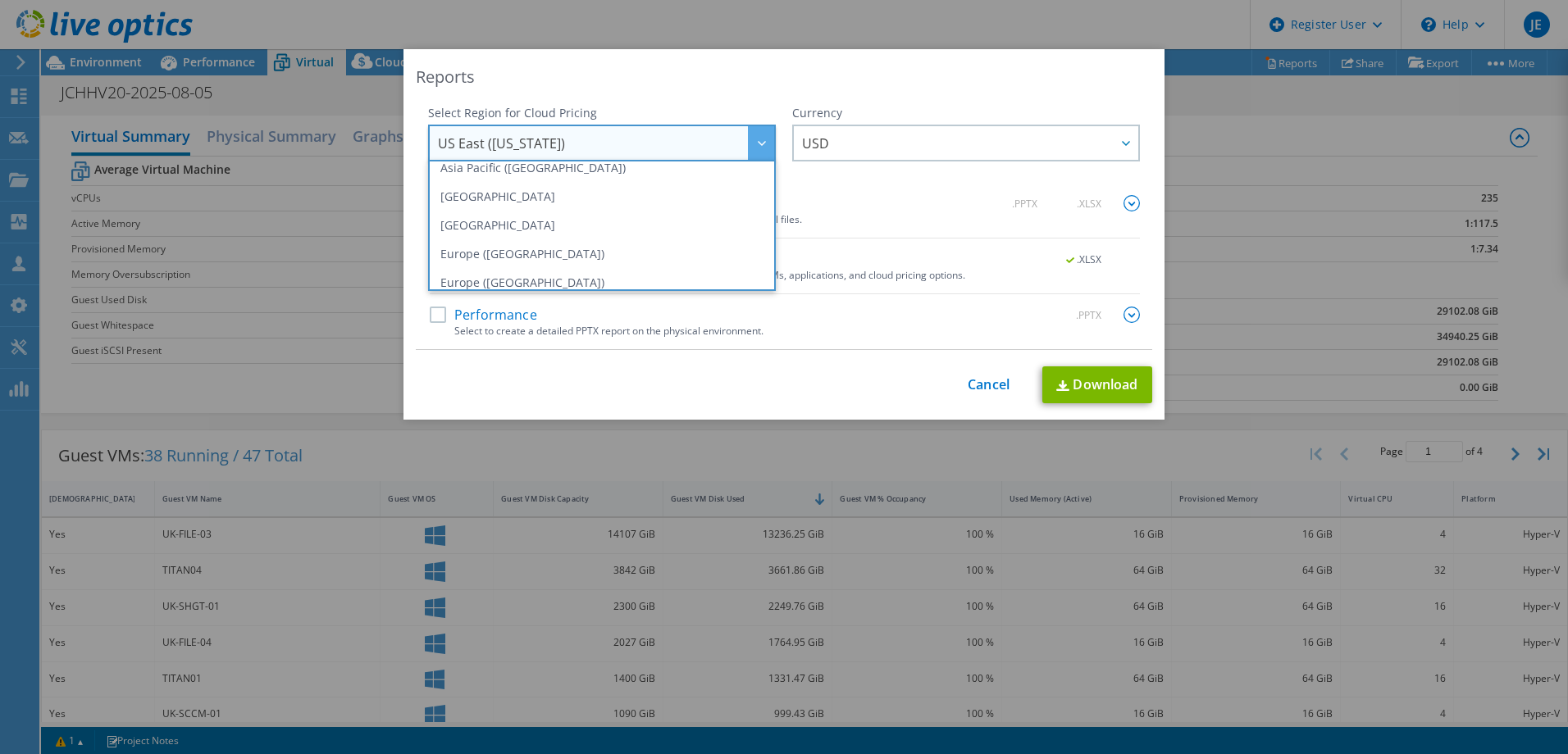
scroll to position [222, 0]
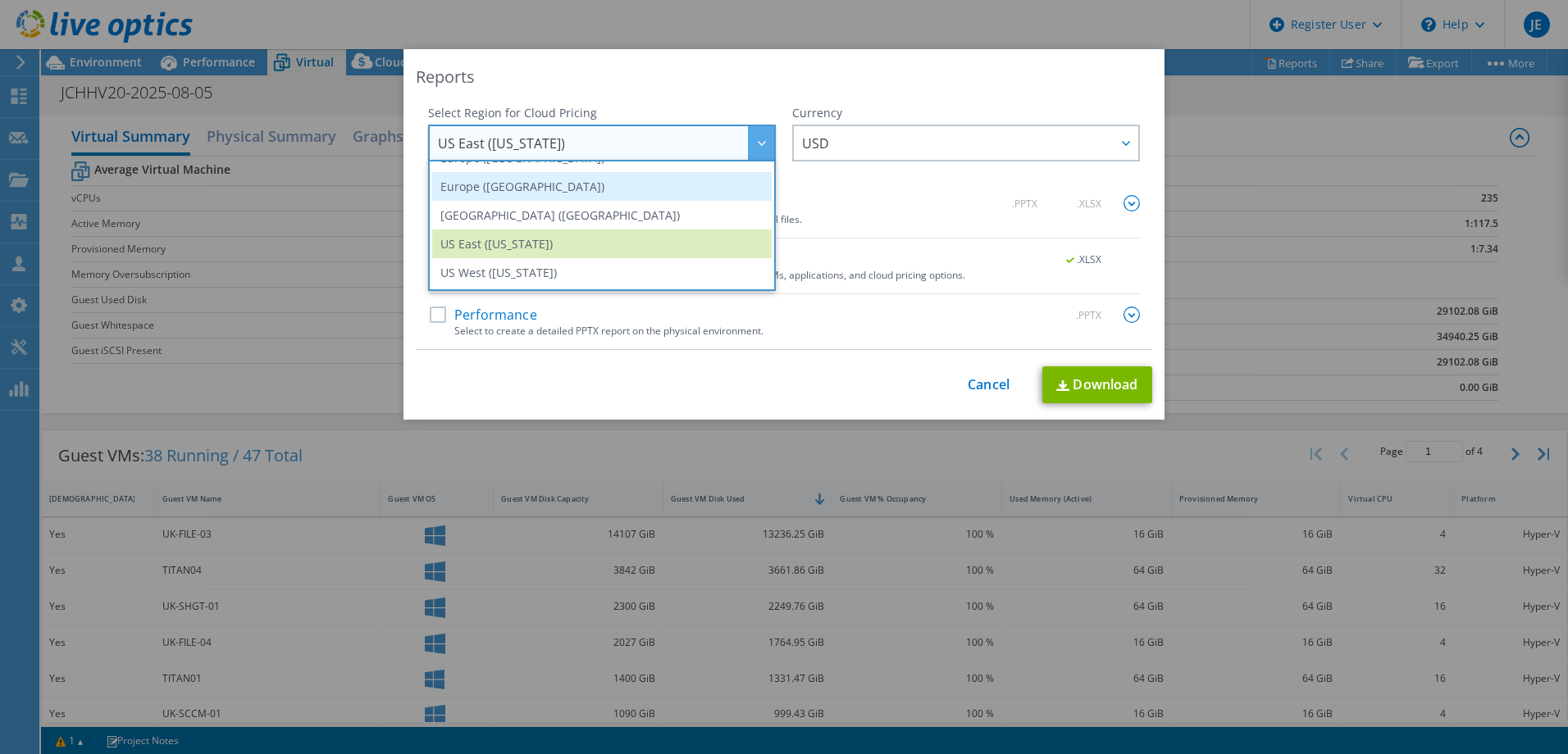
click at [489, 187] on li "Europe ([GEOGRAPHIC_DATA])" at bounding box center [602, 187] width 339 height 29
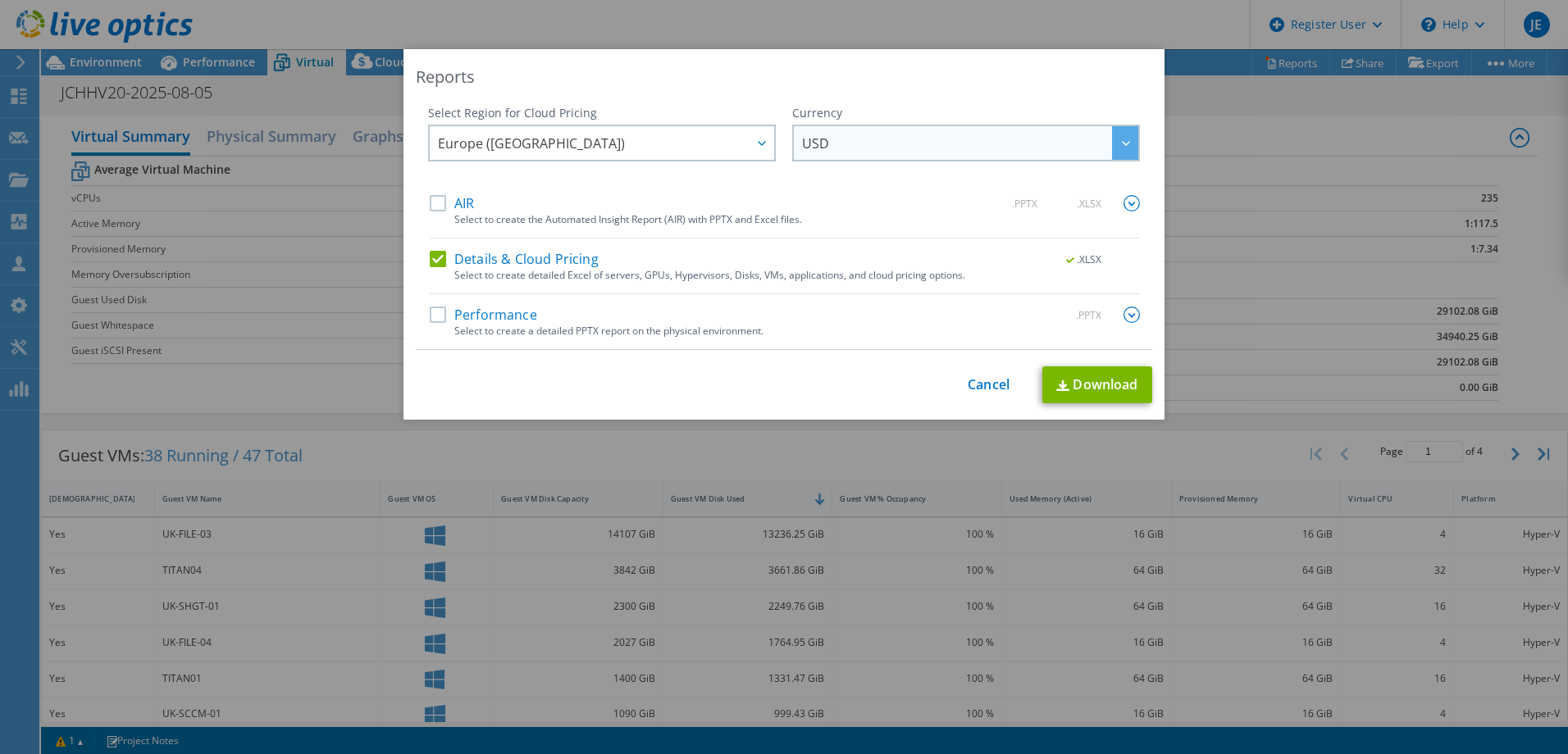
click at [809, 153] on span "USD" at bounding box center [815, 147] width 27 height 26
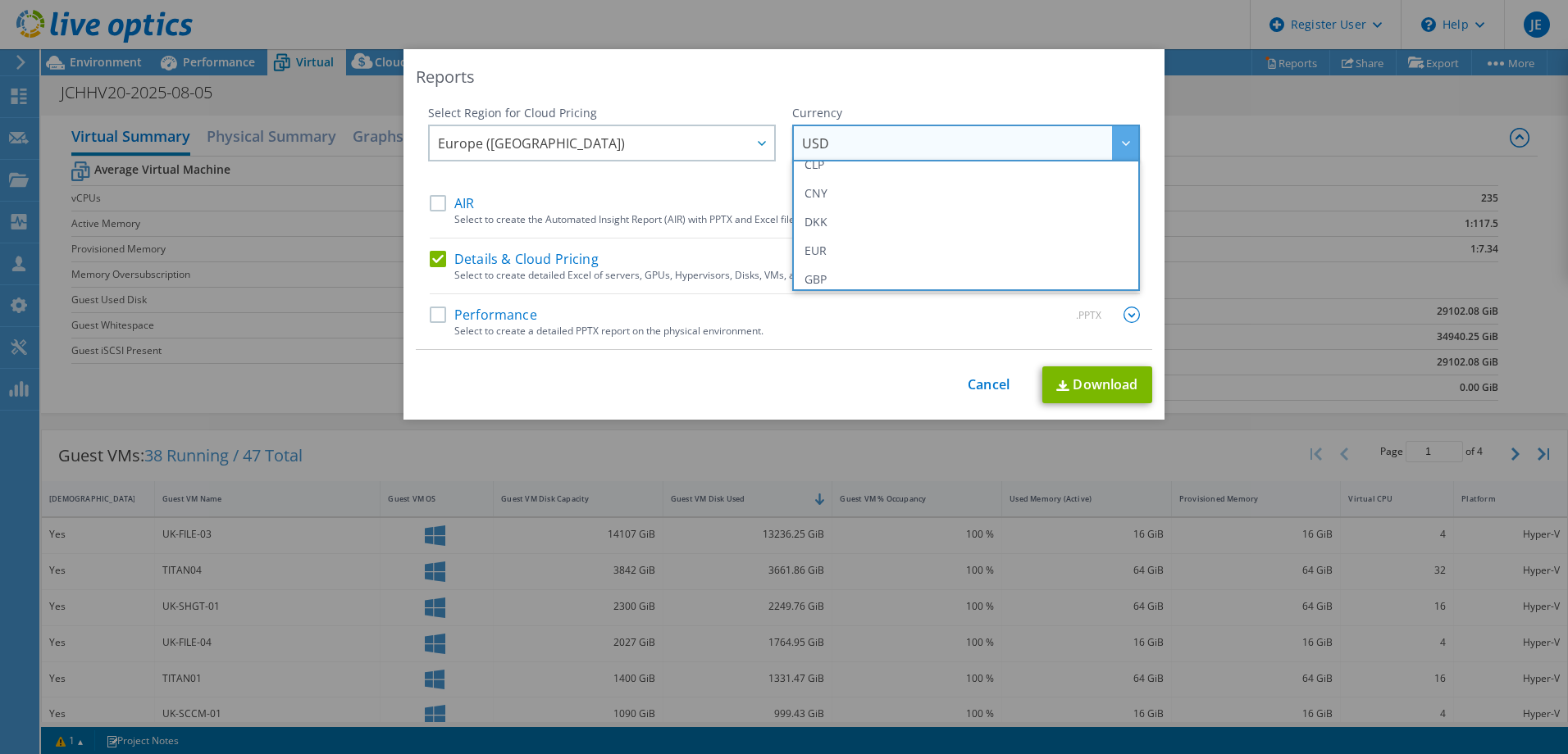
scroll to position [164, 0]
click at [827, 271] on li "GBP" at bounding box center [966, 272] width 339 height 29
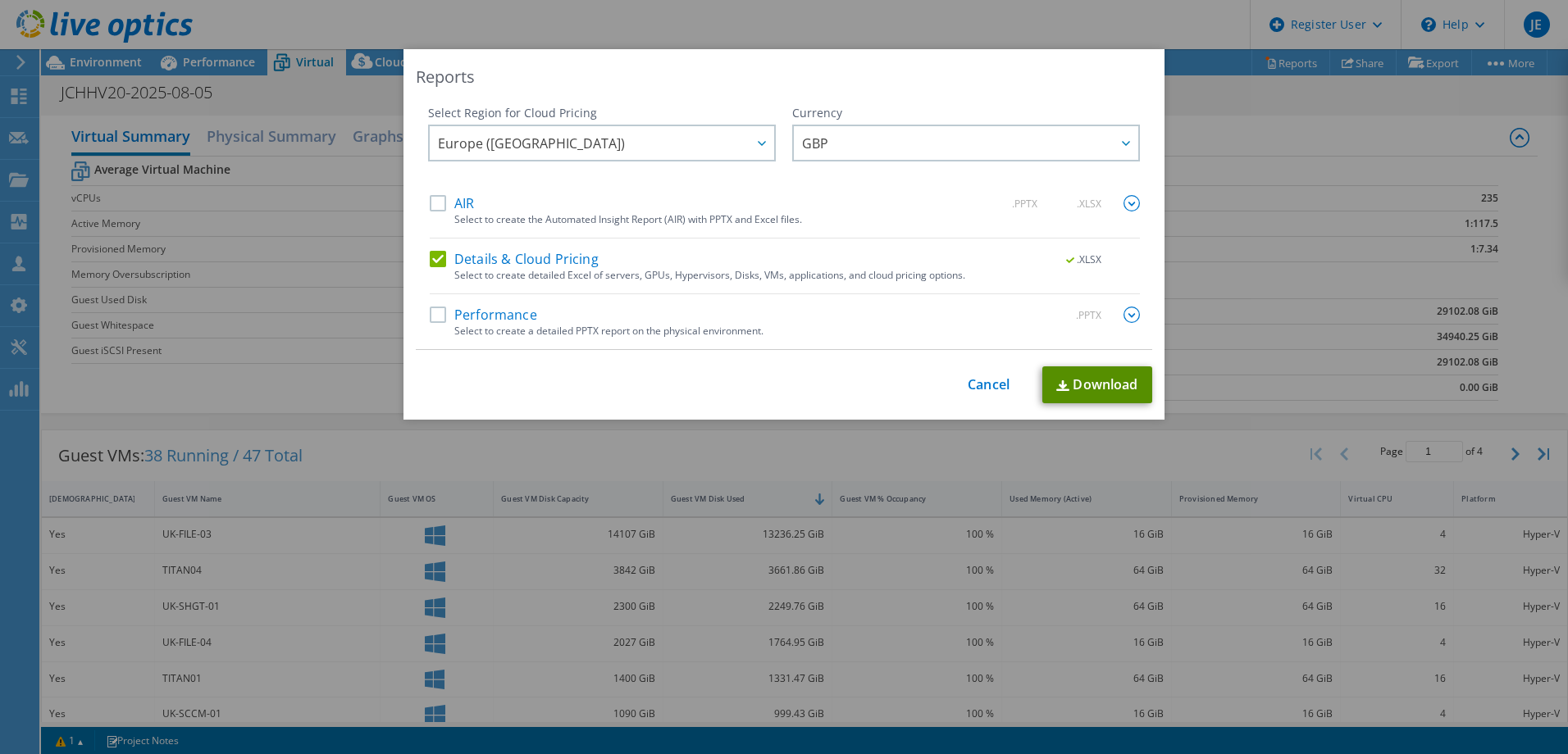
click at [1082, 384] on link "Download" at bounding box center [1097, 385] width 110 height 36
